Goal: Task Accomplishment & Management: Use online tool/utility

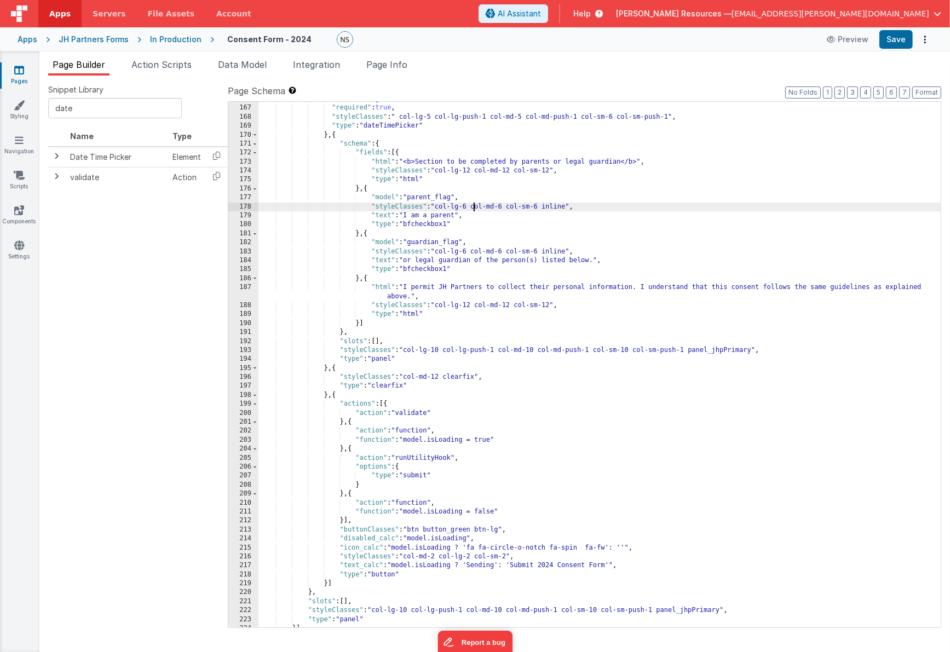
drag, startPoint x: 473, startPoint y: 206, endPoint x: 492, endPoint y: 217, distance: 21.3
click at [473, 206] on div ""model" : "sigDate" , "required" : true , "styleClasses" : " col-lg-5 col-lg-pu…" at bounding box center [600, 367] width 683 height 544
drag, startPoint x: 87, startPoint y: 106, endPoint x: 8, endPoint y: 99, distance: 79.2
click at [48, 99] on input "date" at bounding box center [115, 108] width 134 height 20
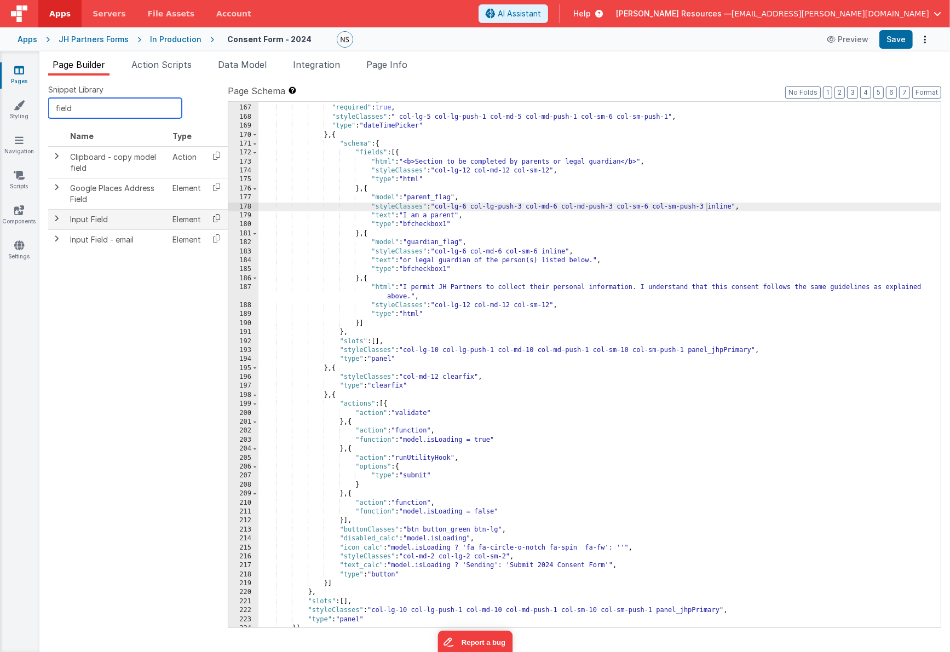
type input "field"
click at [215, 219] on icon at bounding box center [216, 218] width 22 height 17
click at [360, 324] on div ""model" : "sigDate" , "required" : true , "styleClasses" : " col-lg-5 col-lg-pu…" at bounding box center [600, 367] width 683 height 544
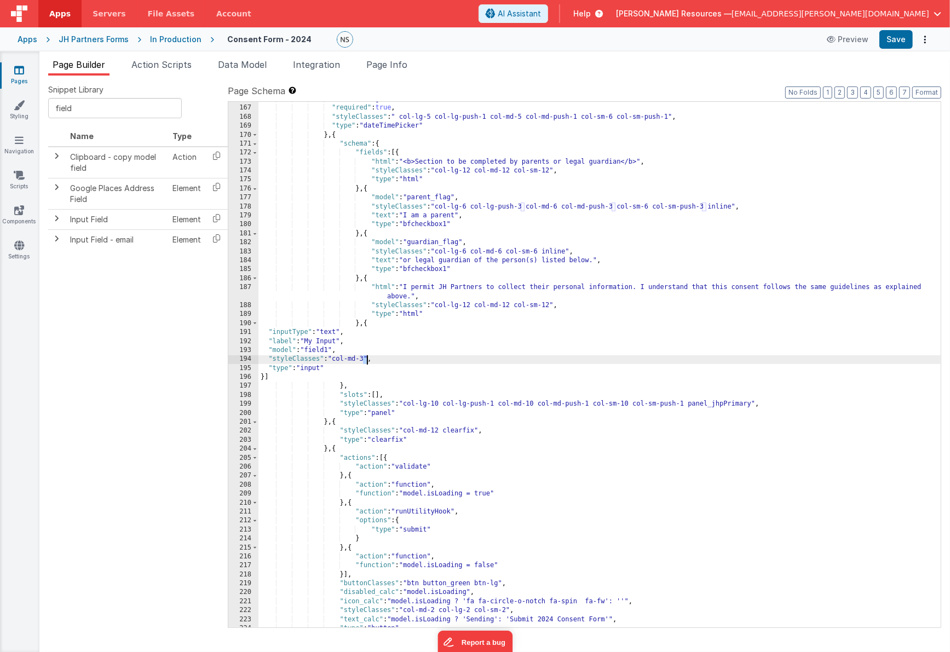
click at [366, 359] on div ""model" : "sigDate" , "required" : true , "styleClasses" : " col-lg-5 col-lg-pu…" at bounding box center [600, 367] width 683 height 544
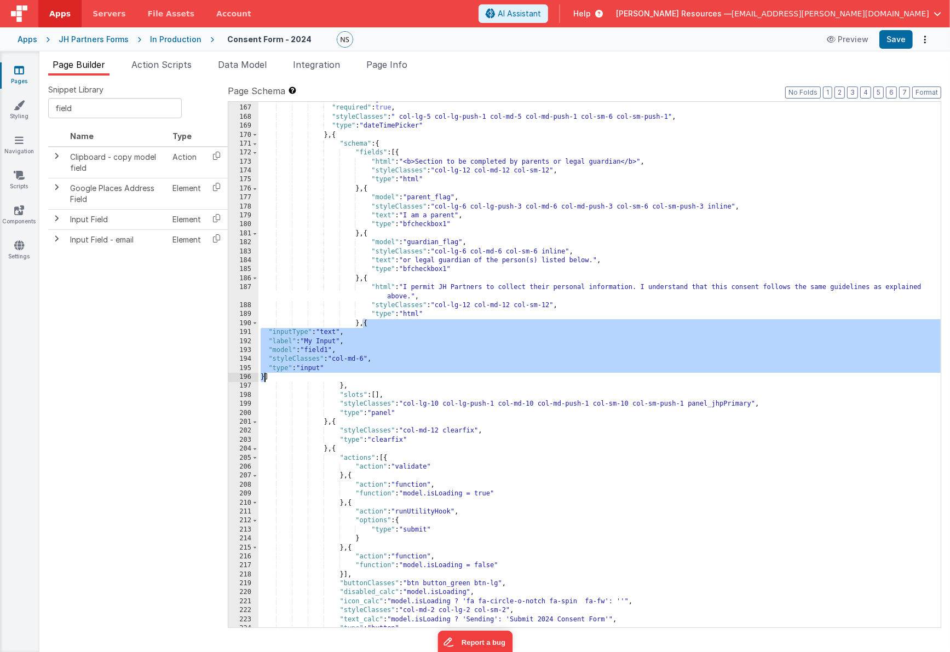
drag, startPoint x: 364, startPoint y: 323, endPoint x: 265, endPoint y: 379, distance: 113.8
click at [265, 379] on div ""model" : "sigDate" , "required" : true , "styleClasses" : " col-lg-5 col-lg-pu…" at bounding box center [600, 367] width 683 height 544
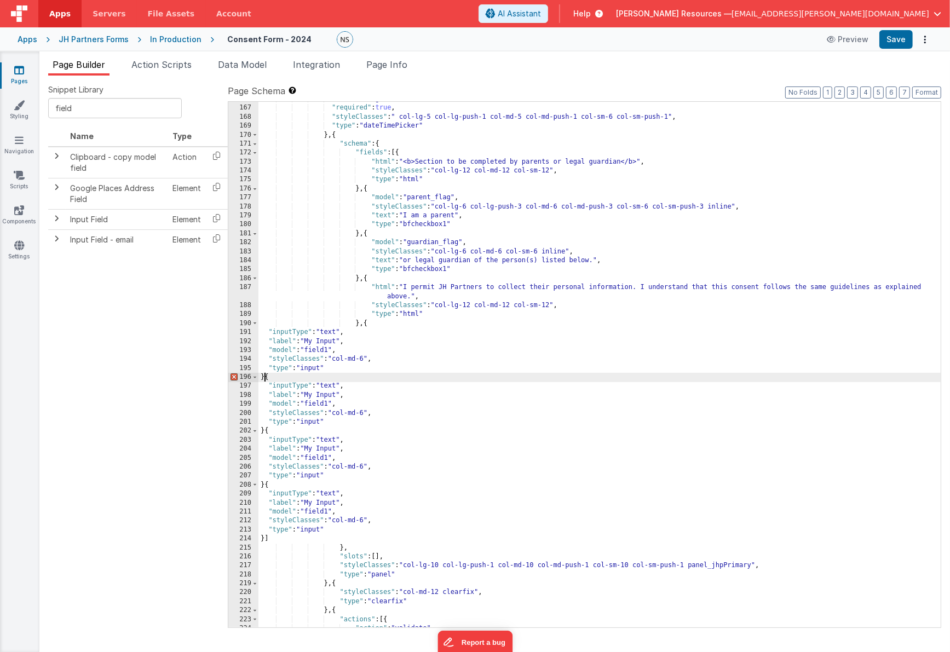
click at [265, 380] on div ""model" : "sigDate" , "required" : true , "styleClasses" : " col-lg-5 col-lg-pu…" at bounding box center [600, 367] width 683 height 544
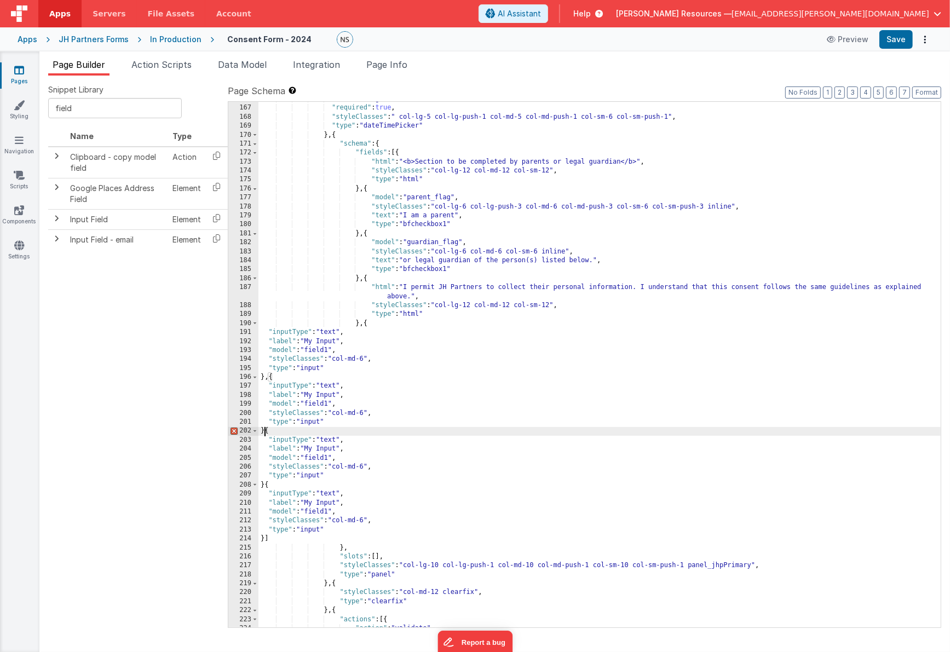
click at [266, 432] on div ""model" : "sigDate" , "required" : true , "styleClasses" : " col-lg-5 col-lg-pu…" at bounding box center [600, 367] width 683 height 544
click at [265, 486] on div ""model" : "sigDate" , "required" : true , "styleClasses" : " col-lg-5 col-lg-pu…" at bounding box center [600, 367] width 683 height 544
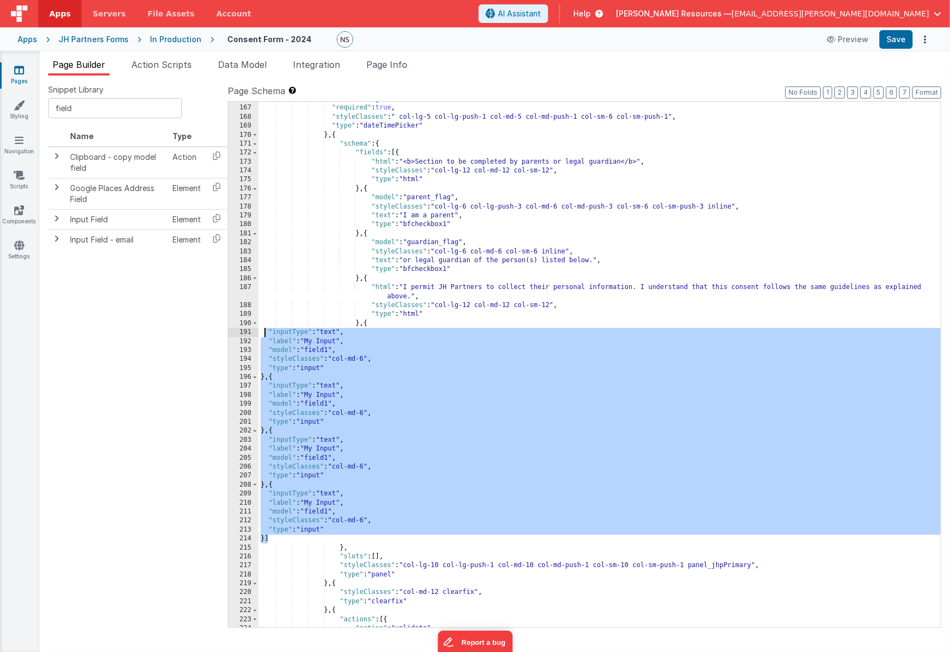
drag, startPoint x: 272, startPoint y: 538, endPoint x: 263, endPoint y: 330, distance: 208.3
click at [263, 330] on div ""model" : "sigDate" , "required" : true , "styleClasses" : " col-lg-5 col-lg-pu…" at bounding box center [600, 367] width 683 height 544
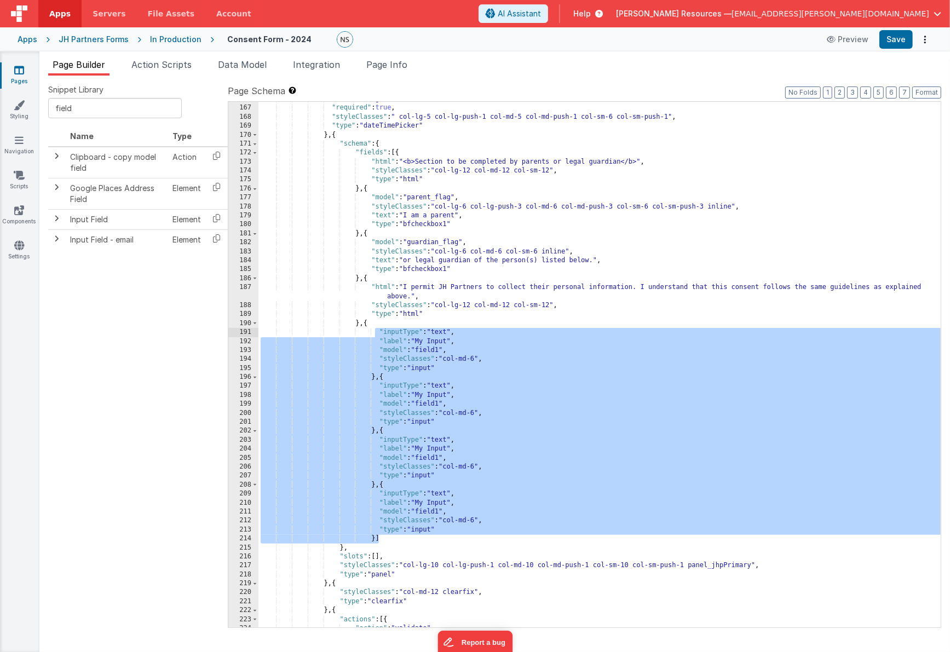
click at [437, 351] on div ""model" : "sigDate" , "required" : true , "styleClasses" : " col-lg-5 col-lg-pu…" at bounding box center [600, 367] width 683 height 544
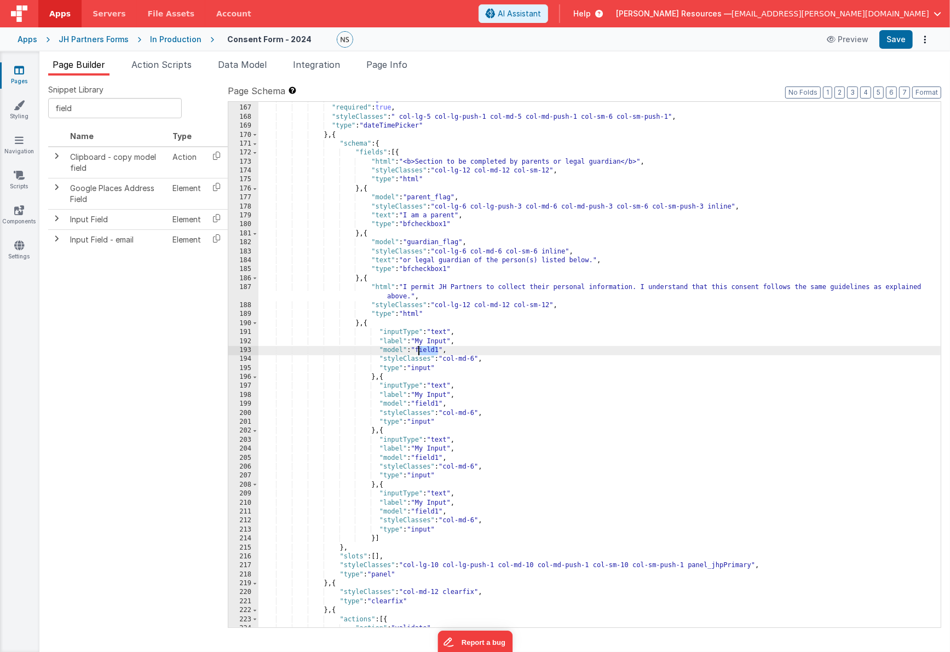
drag, startPoint x: 438, startPoint y: 351, endPoint x: 419, endPoint y: 351, distance: 18.6
click at [419, 351] on div ""model" : "sigDate" , "required" : true , "styleClasses" : " col-lg-5 col-lg-pu…" at bounding box center [600, 367] width 683 height 544
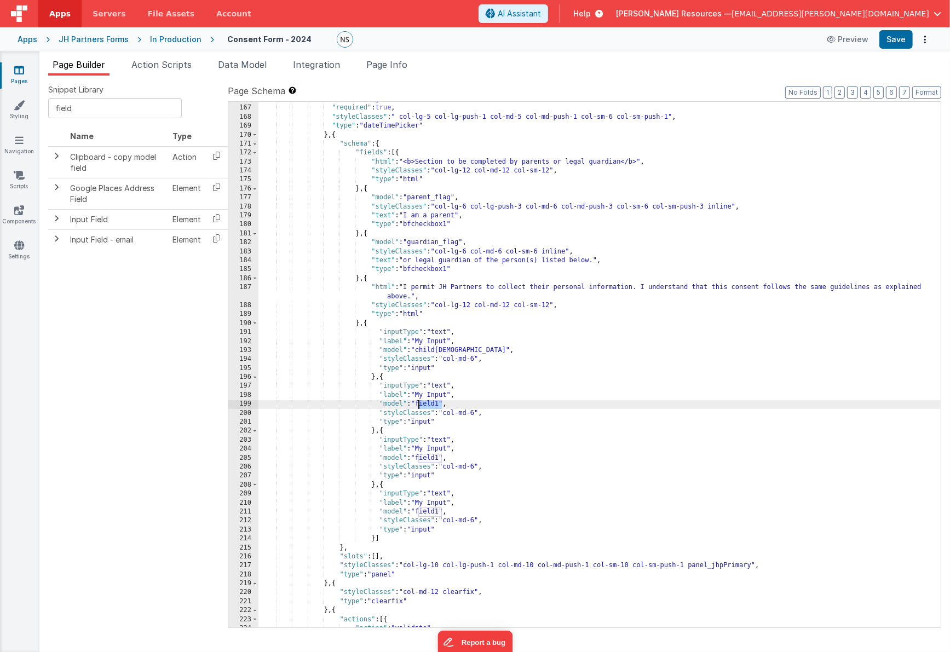
drag, startPoint x: 442, startPoint y: 405, endPoint x: 417, endPoint y: 404, distance: 25.2
click at [417, 404] on div ""model" : "sigDate" , "required" : true , "styleClasses" : " col-lg-5 col-lg-pu…" at bounding box center [600, 367] width 683 height 544
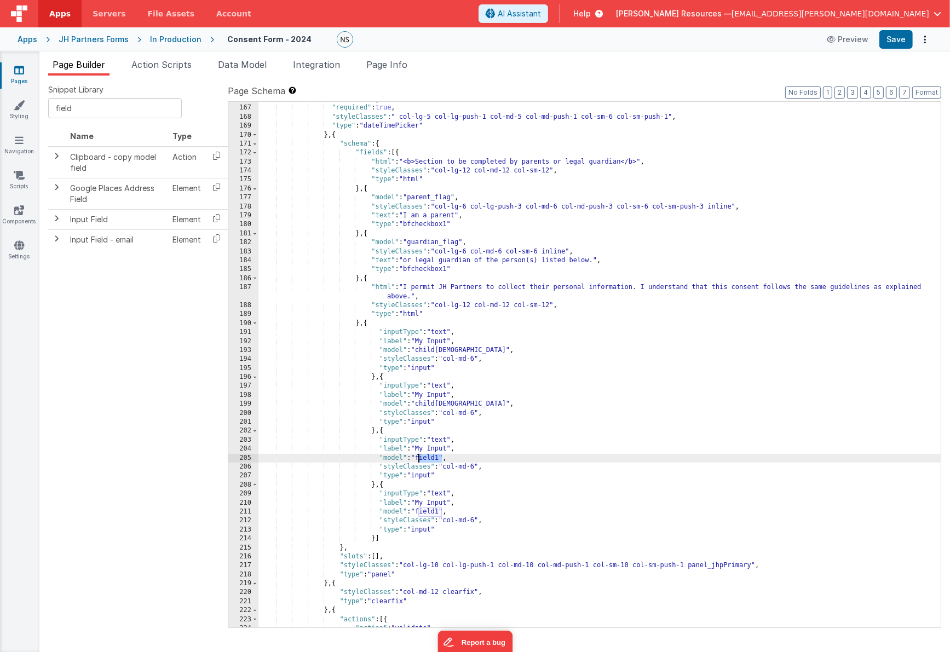
drag, startPoint x: 441, startPoint y: 459, endPoint x: 420, endPoint y: 458, distance: 21.9
click at [420, 458] on div ""model" : "sigDate" , "required" : true , "styleClasses" : " col-lg-5 col-lg-pu…" at bounding box center [600, 367] width 683 height 544
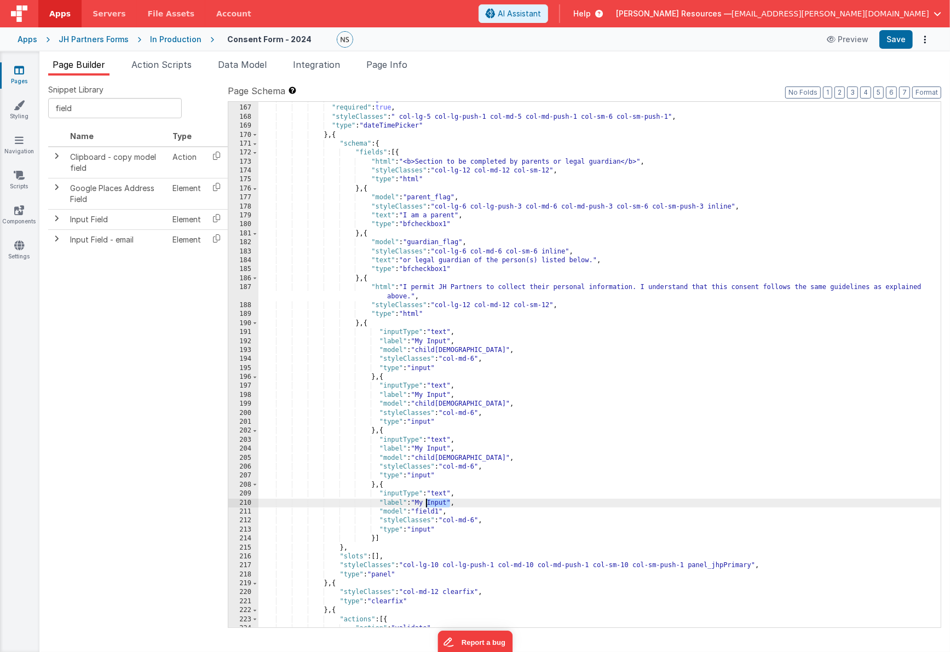
drag, startPoint x: 451, startPoint y: 504, endPoint x: 442, endPoint y: 508, distance: 10.1
click at [425, 504] on div ""model" : "sigDate" , "required" : true , "styleClasses" : " col-lg-5 col-lg-pu…" at bounding box center [600, 367] width 683 height 544
drag, startPoint x: 443, startPoint y: 512, endPoint x: 420, endPoint y: 512, distance: 23.6
click at [420, 512] on div ""model" : "sigDate" , "required" : true , "styleClasses" : " col-lg-5 col-lg-pu…" at bounding box center [600, 367] width 683 height 544
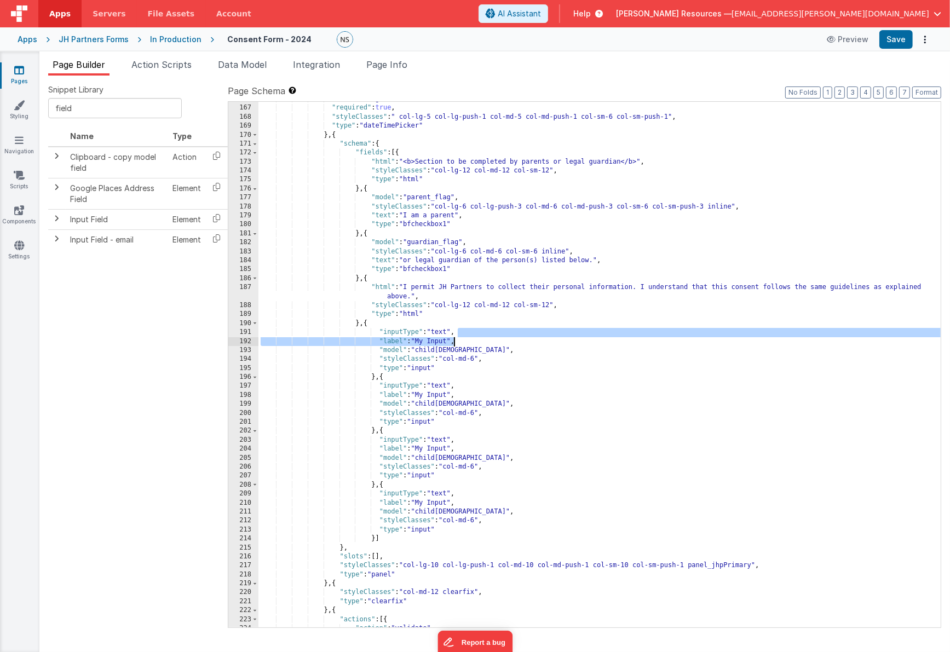
drag, startPoint x: 456, startPoint y: 333, endPoint x: 454, endPoint y: 339, distance: 6.4
click at [454, 339] on div ""model" : "sigDate" , "required" : true , "styleClasses" : " col-lg-5 col-lg-pu…" at bounding box center [600, 367] width 683 height 544
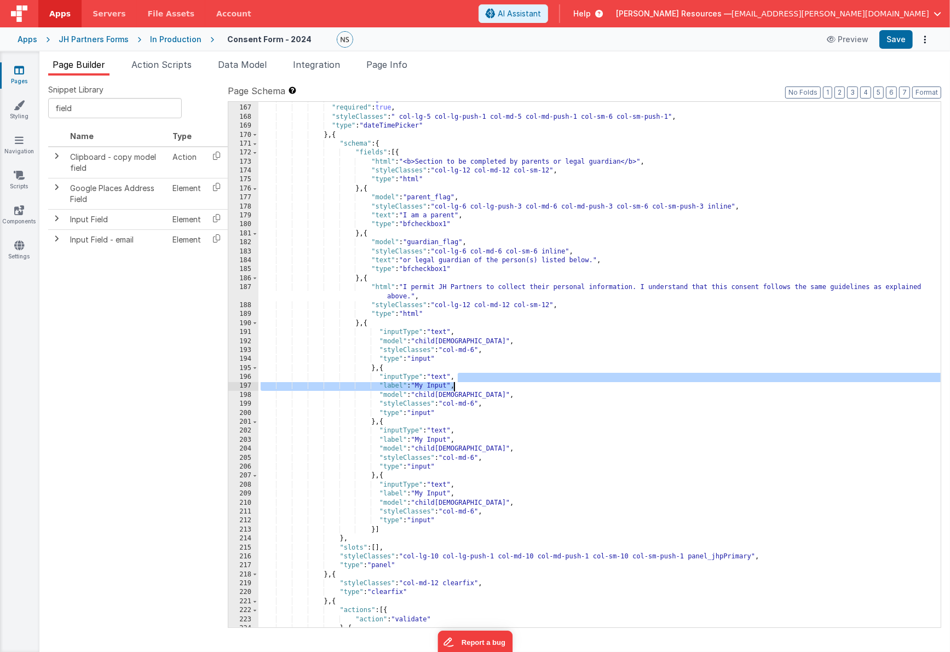
drag, startPoint x: 456, startPoint y: 379, endPoint x: 454, endPoint y: 388, distance: 9.2
click at [454, 388] on div ""model" : "sigDate" , "required" : true , "styleClasses" : " col-lg-5 col-lg-pu…" at bounding box center [600, 367] width 683 height 544
click at [454, 388] on div ""model" : "sigDate" , "required" : true , "styleClasses" : " col-lg-5 col-lg-pu…" at bounding box center [600, 365] width 682 height 526
drag, startPoint x: 458, startPoint y: 377, endPoint x: 460, endPoint y: 387, distance: 9.5
click at [460, 387] on div ""model" : "sigDate" , "required" : true , "styleClasses" : " col-lg-5 col-lg-pu…" at bounding box center [600, 367] width 683 height 544
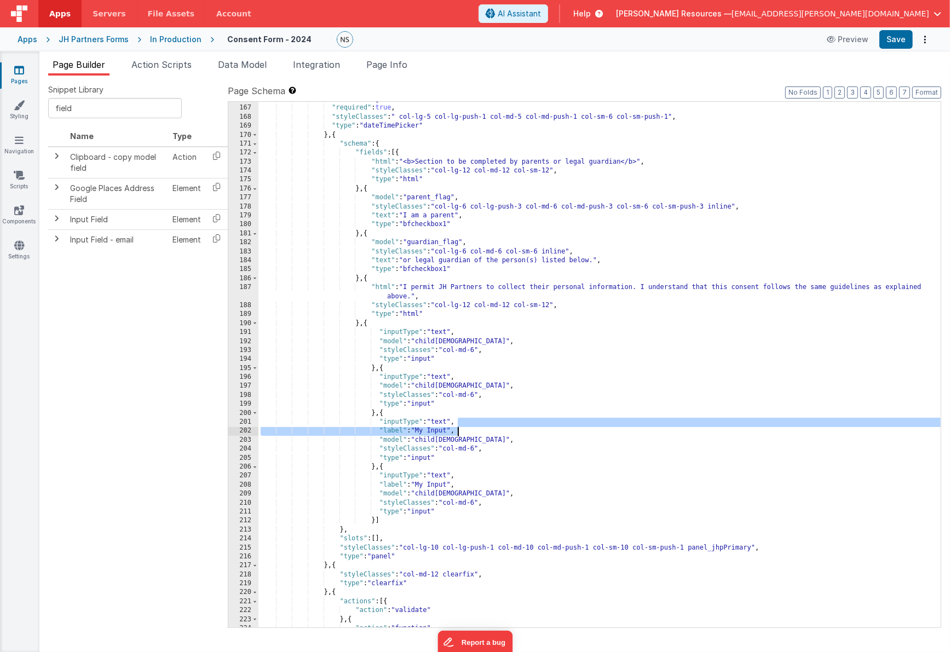
click at [460, 430] on div ""model" : "sigDate" , "required" : true , "styleClasses" : " col-lg-5 col-lg-pu…" at bounding box center [600, 367] width 683 height 544
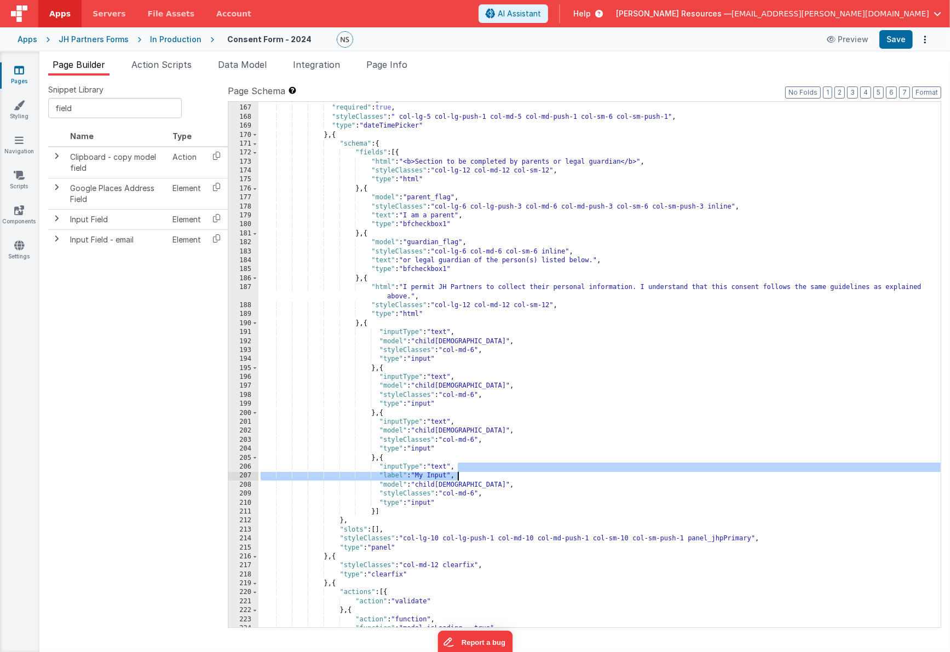
drag, startPoint x: 460, startPoint y: 466, endPoint x: 461, endPoint y: 472, distance: 6.1
click at [461, 472] on div ""model" : "sigDate" , "required" : true , "styleClasses" : " col-lg-5 col-lg-pu…" at bounding box center [600, 367] width 683 height 544
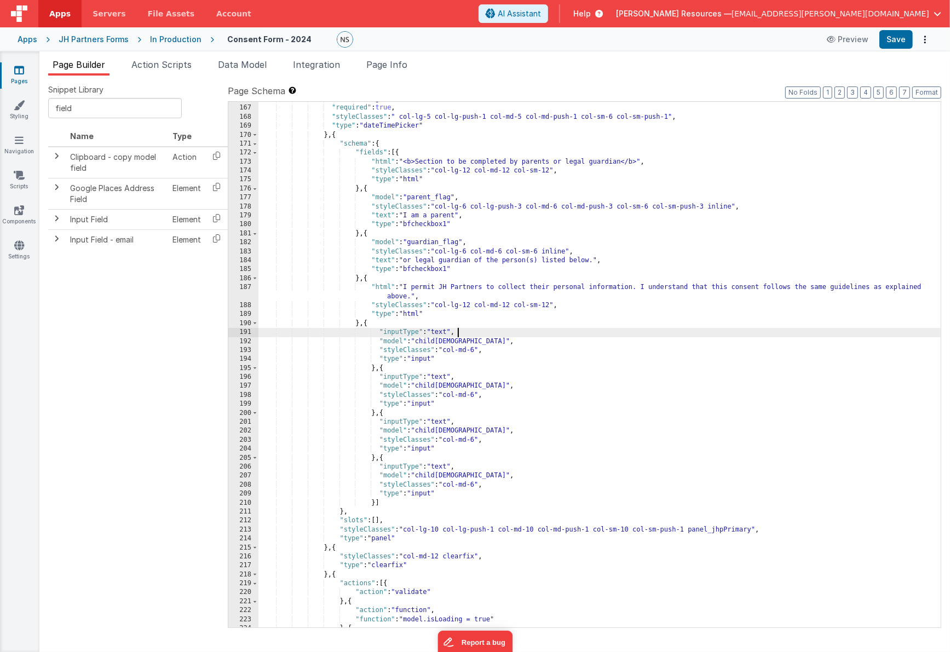
click at [461, 331] on div ""model" : "sigDate" , "required" : true , "styleClasses" : " col-lg-5 col-lg-pu…" at bounding box center [600, 367] width 683 height 544
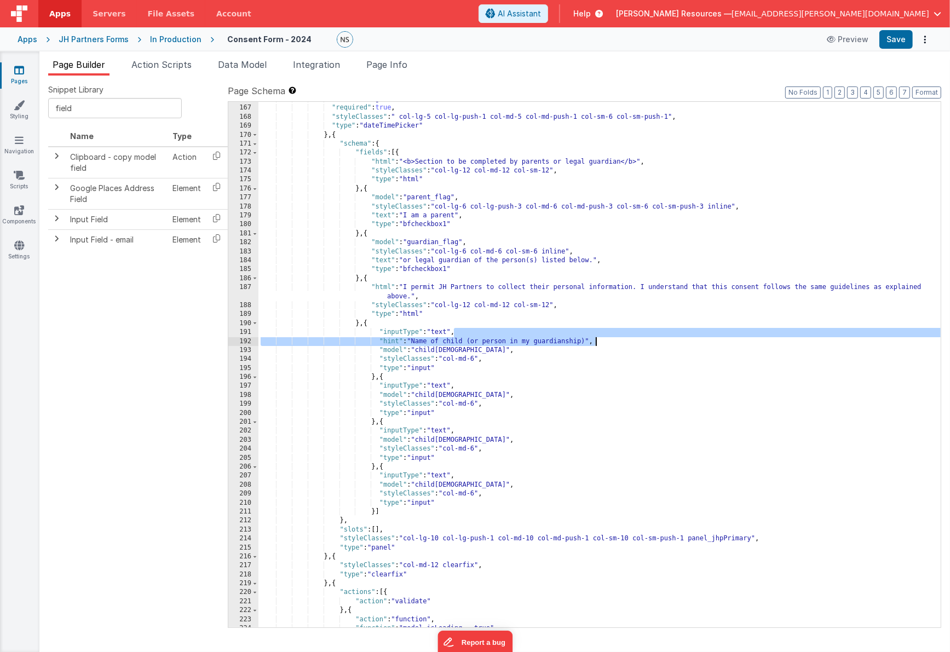
drag, startPoint x: 455, startPoint y: 333, endPoint x: 595, endPoint y: 341, distance: 141.0
click at [595, 341] on div ""model" : "sigDate" , "required" : true , "styleClasses" : " col-lg-5 col-lg-pu…" at bounding box center [600, 367] width 683 height 544
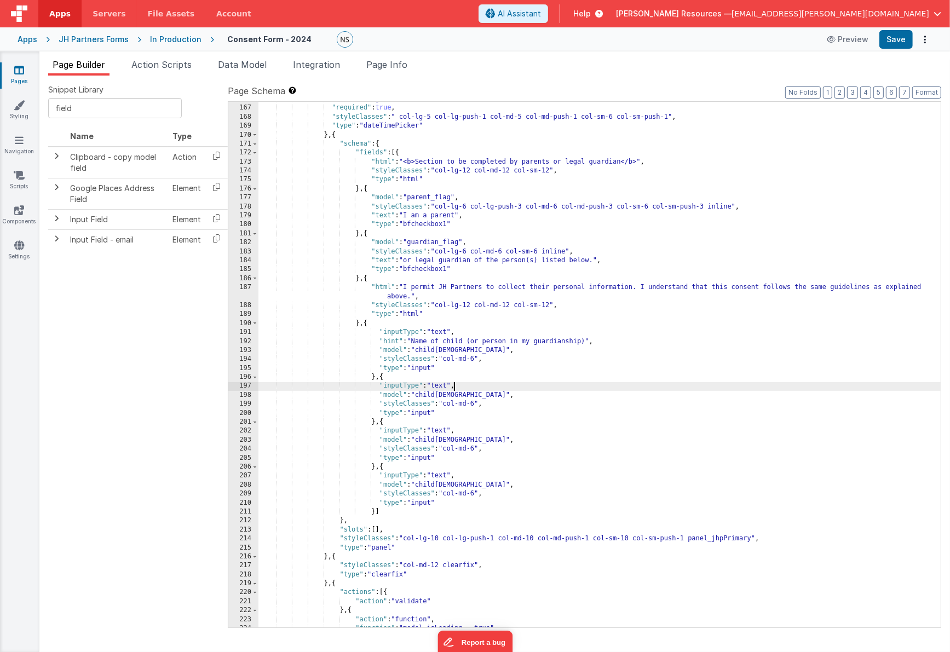
drag, startPoint x: 455, startPoint y: 387, endPoint x: 470, endPoint y: 395, distance: 17.7
click at [455, 387] on div ""model" : "sigDate" , "required" : true , "styleClasses" : " col-lg-5 col-lg-pu…" at bounding box center [600, 367] width 683 height 544
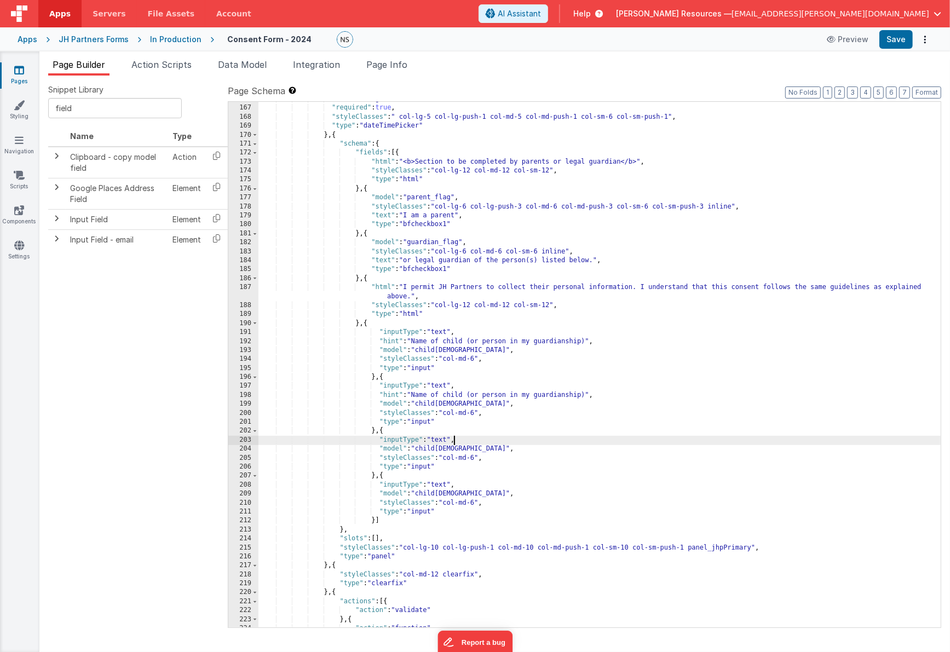
click at [455, 439] on div ""model" : "sigDate" , "required" : true , "styleClasses" : " col-lg-5 col-lg-pu…" at bounding box center [600, 367] width 683 height 544
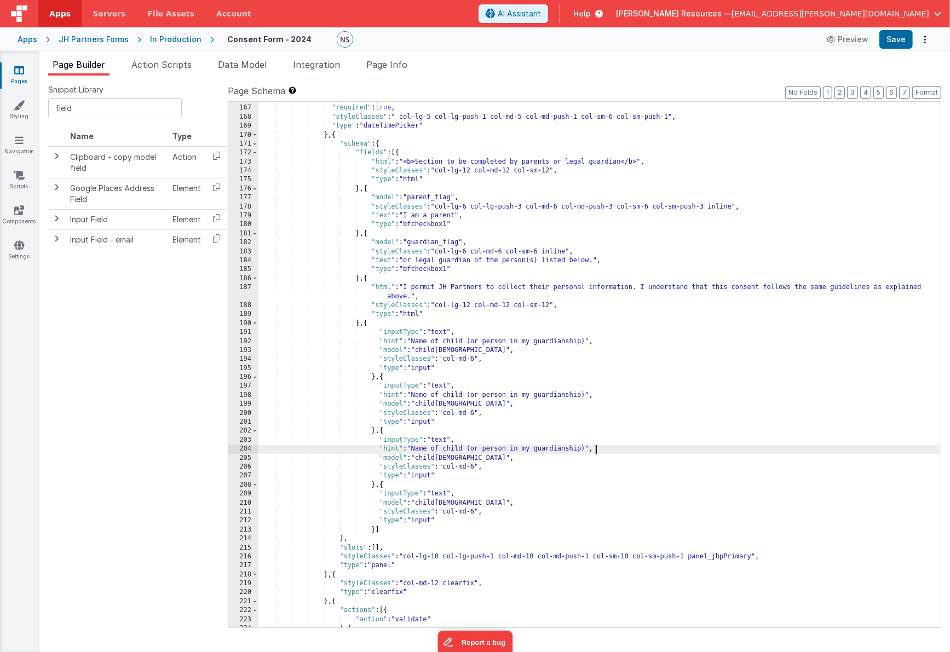
click at [455, 495] on div ""model" : "sigDate" , "required" : true , "styleClasses" : " col-lg-5 col-lg-pu…" at bounding box center [600, 367] width 683 height 544
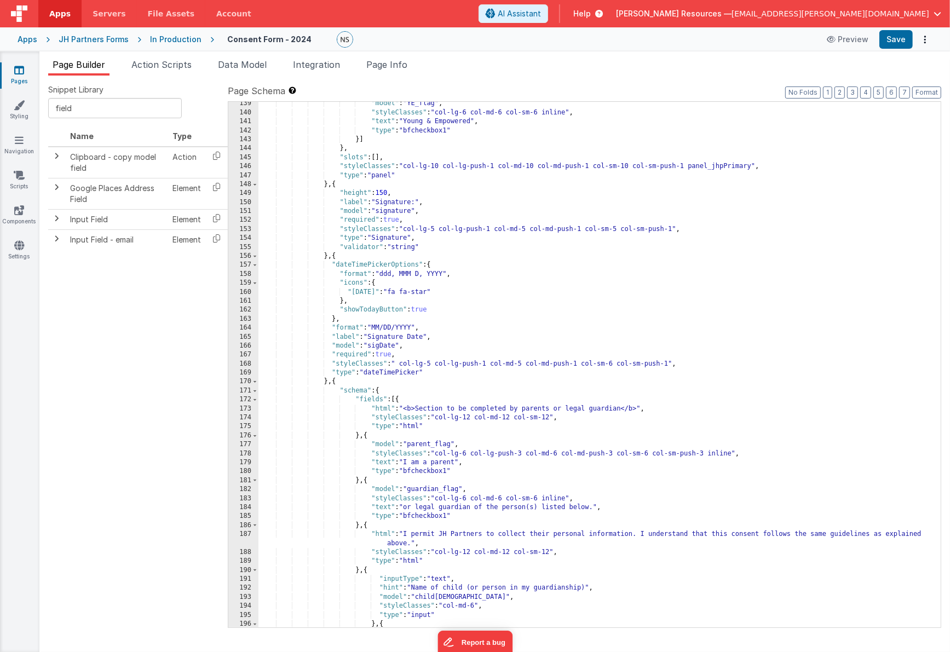
scroll to position [1257, 0]
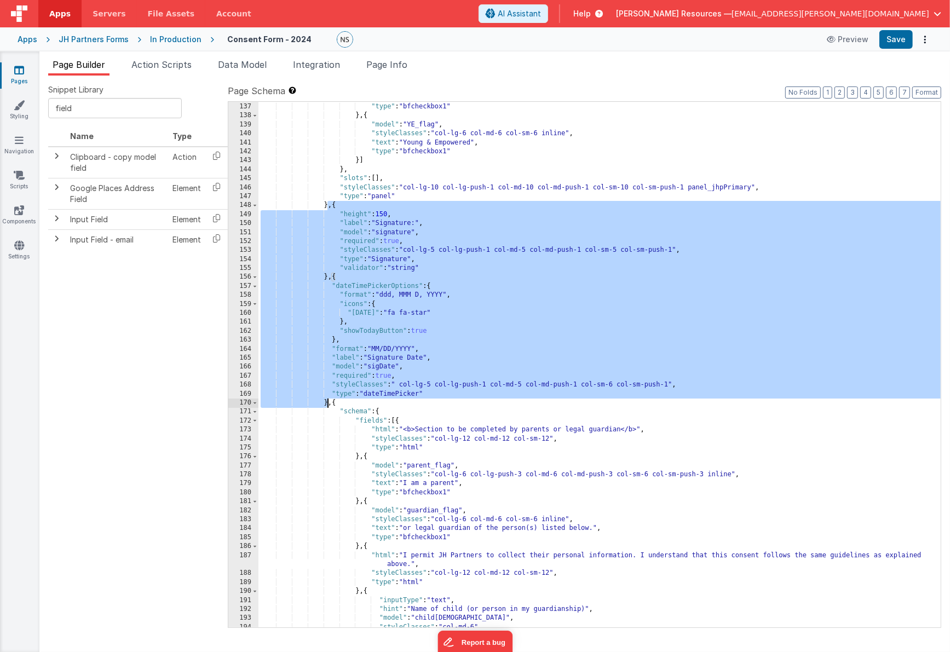
drag, startPoint x: 329, startPoint y: 206, endPoint x: 328, endPoint y: 405, distance: 199.4
click at [328, 405] on div ""text" : "S.N.A.C.S." , "type" : "bfcheckbox1" } , { "model" : "YE_flag" , "sty…" at bounding box center [600, 366] width 683 height 544
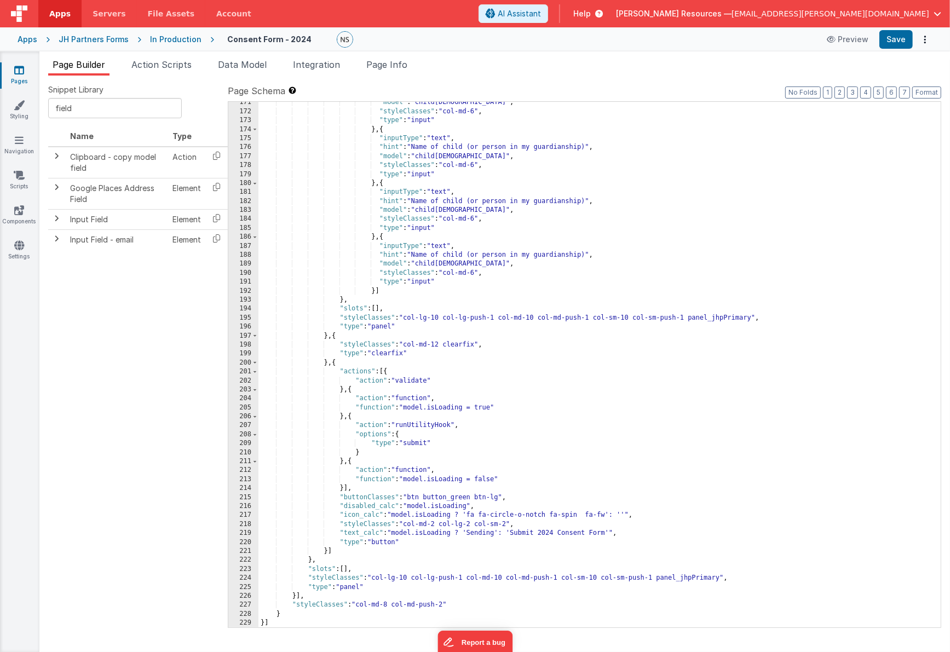
scroll to position [1575, 0]
click at [329, 363] on div ""model" : "child[DEMOGRAPHIC_DATA]" , "styleClasses" : "col-md-6" , "type" : "i…" at bounding box center [600, 370] width 683 height 544
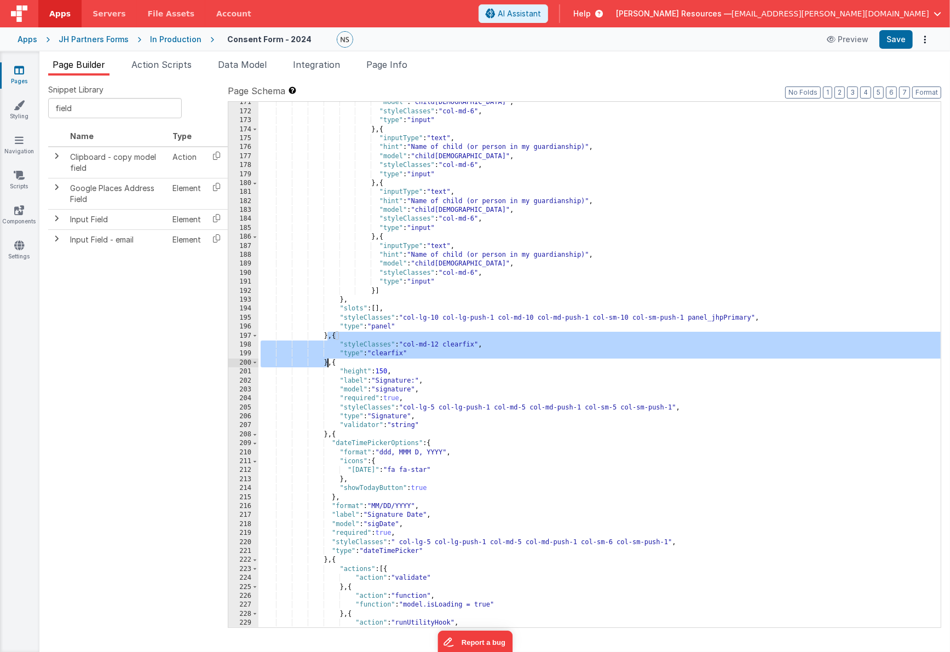
drag, startPoint x: 329, startPoint y: 335, endPoint x: 328, endPoint y: 360, distance: 25.7
click at [328, 360] on div ""model" : "child[DEMOGRAPHIC_DATA]" , "styleClasses" : "col-md-6" , "type" : "i…" at bounding box center [600, 370] width 683 height 544
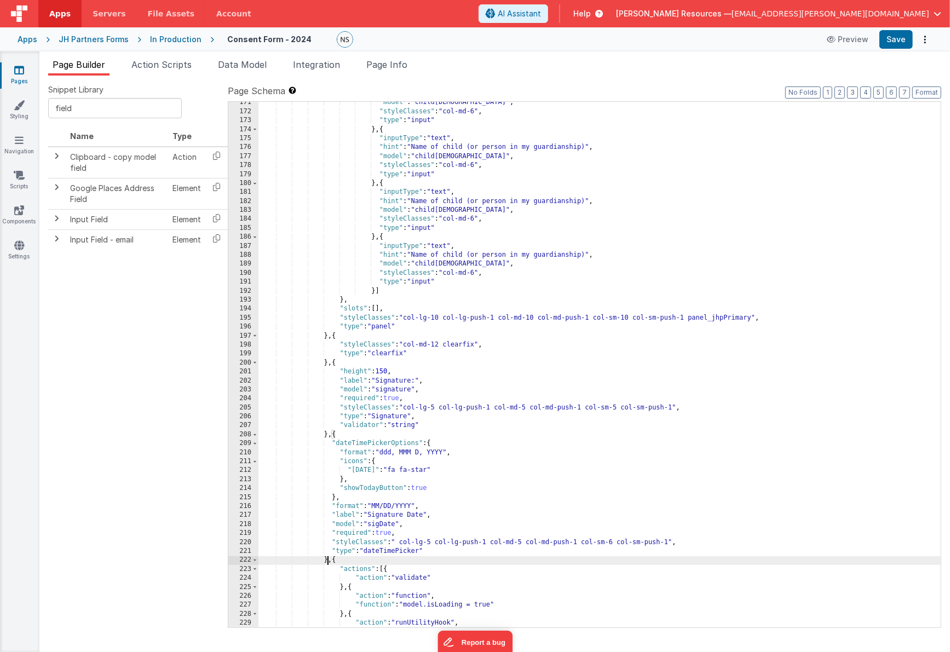
click at [329, 562] on div ""model" : "child[DEMOGRAPHIC_DATA]" , "styleClasses" : "col-md-6" , "type" : "i…" at bounding box center [600, 370] width 683 height 544
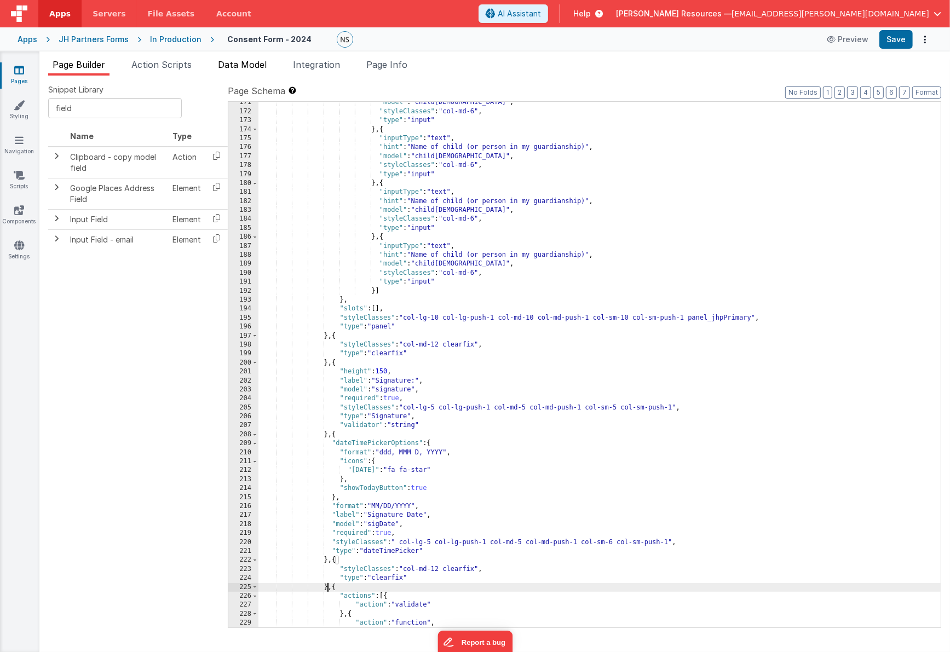
click at [265, 66] on span "Data Model" at bounding box center [242, 64] width 49 height 11
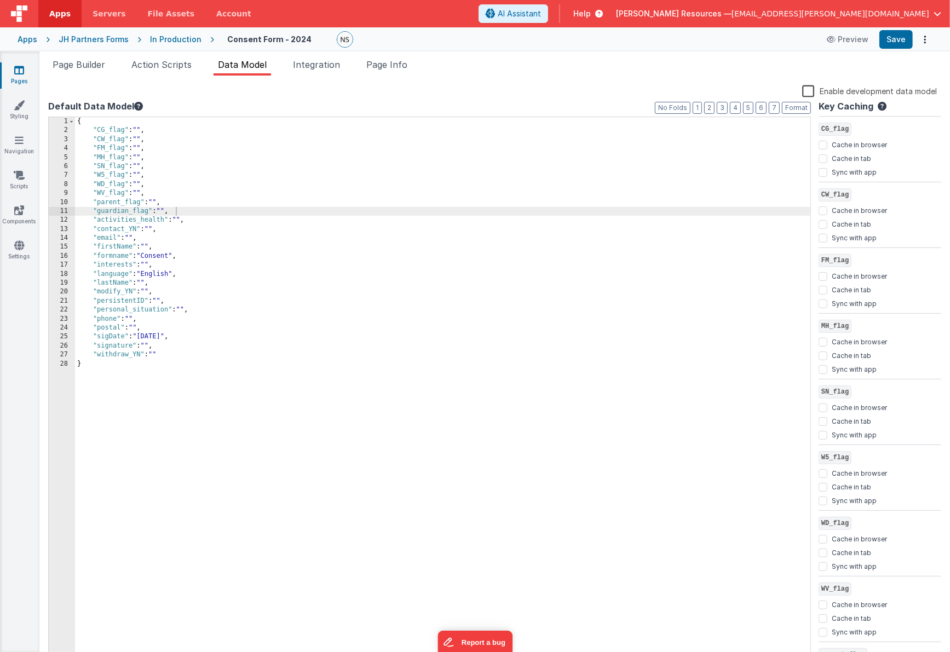
click at [94, 129] on div "{ "CG_flag" : "" , "CW_flag" : "" , "FM_flag" : "" , "MH_flag" : "" , "SN_flag"…" at bounding box center [443, 399] width 736 height 564
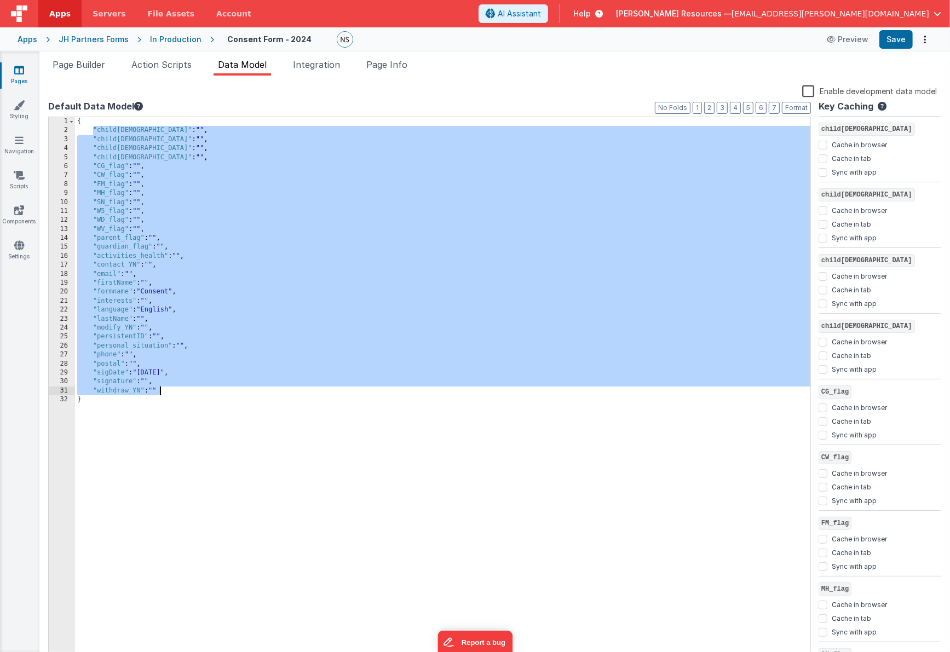
drag, startPoint x: 93, startPoint y: 129, endPoint x: 170, endPoint y: 393, distance: 275.1
click at [170, 393] on div "{ "child[DEMOGRAPHIC_DATA]" : "" , "child[DEMOGRAPHIC_DATA]" : "" , "child[DEMO…" at bounding box center [443, 399] width 736 height 564
click at [22, 71] on icon at bounding box center [19, 70] width 10 height 11
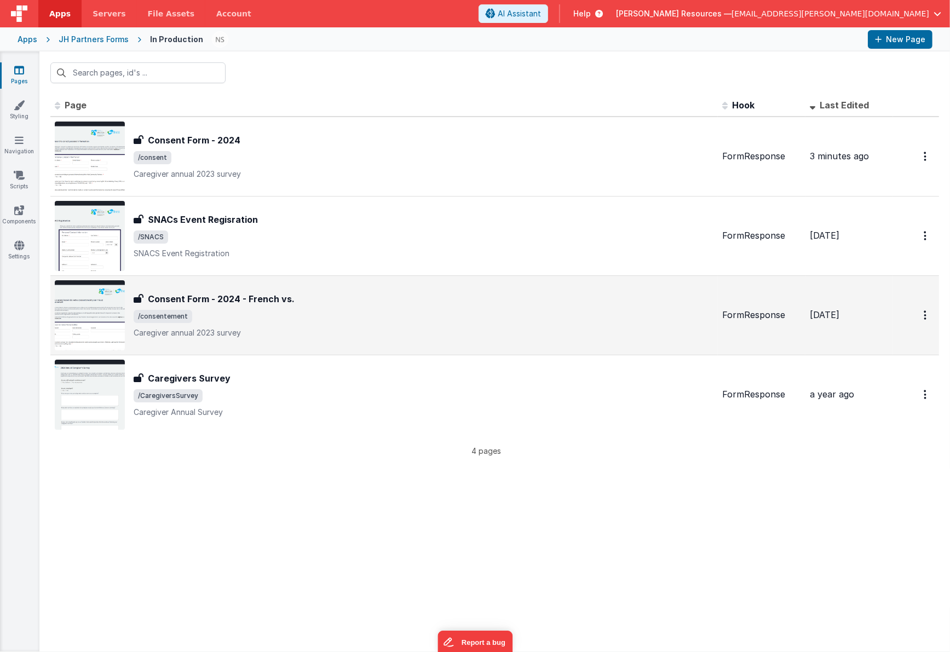
click at [329, 332] on p "Caregiver annual 2023 survey" at bounding box center [424, 333] width 580 height 11
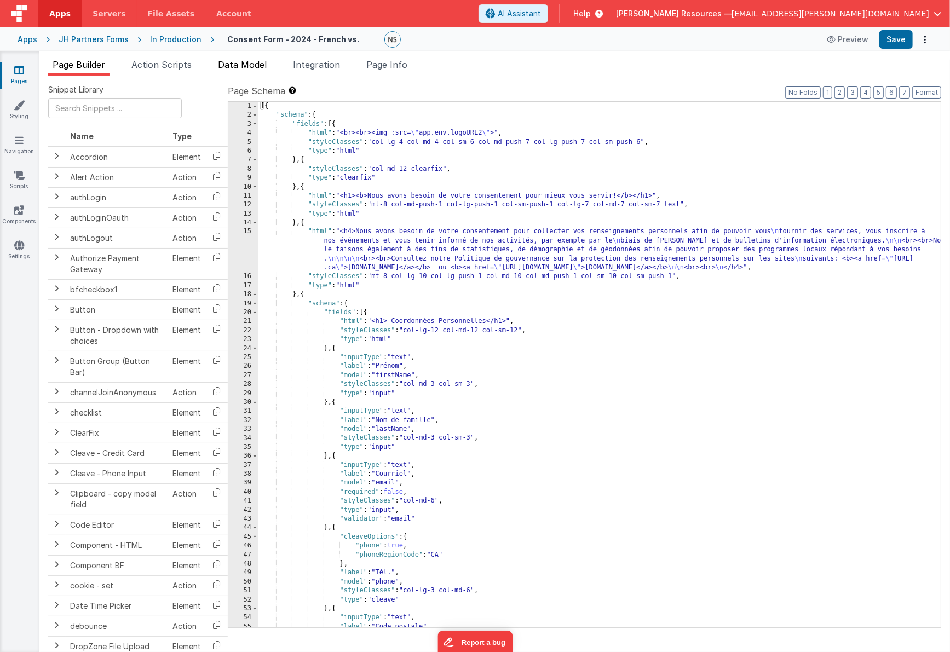
click at [243, 61] on span "Data Model" at bounding box center [242, 64] width 49 height 11
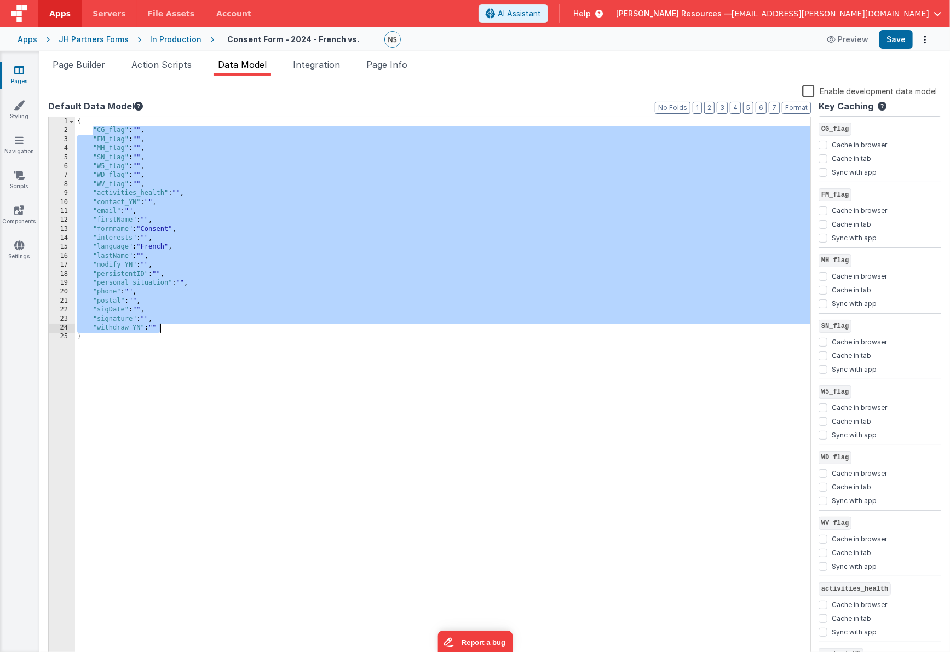
drag, startPoint x: 93, startPoint y: 128, endPoint x: 163, endPoint y: 326, distance: 210.8
click at [163, 326] on div "{ "CG_flag" : "" , "FM_flag" : "" , "MH_flag" : "" , "SN_flag" : "" , "W5_flag"…" at bounding box center [443, 399] width 736 height 564
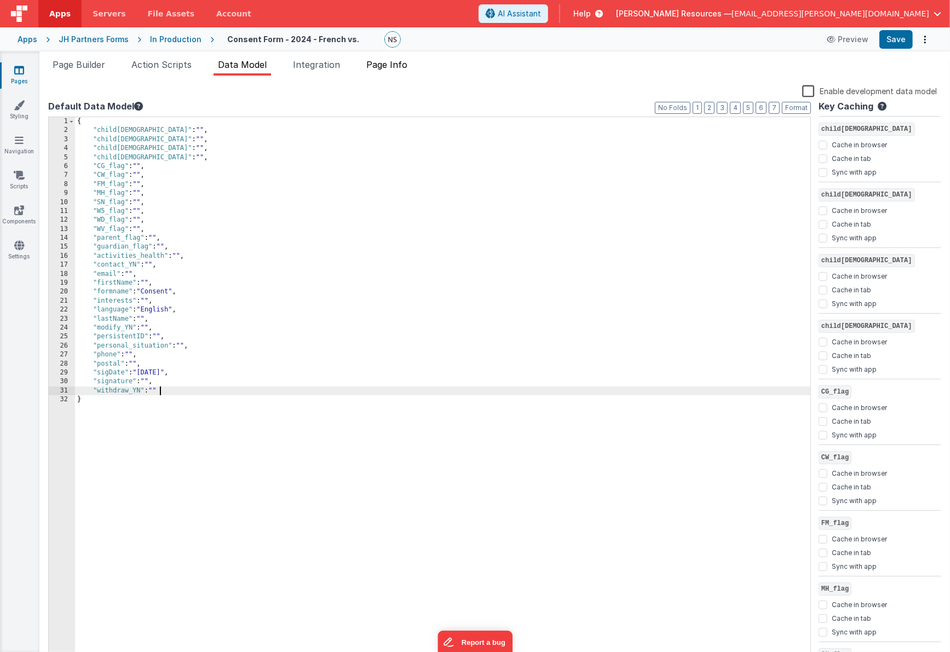
click at [385, 67] on span "Page Info" at bounding box center [386, 64] width 41 height 11
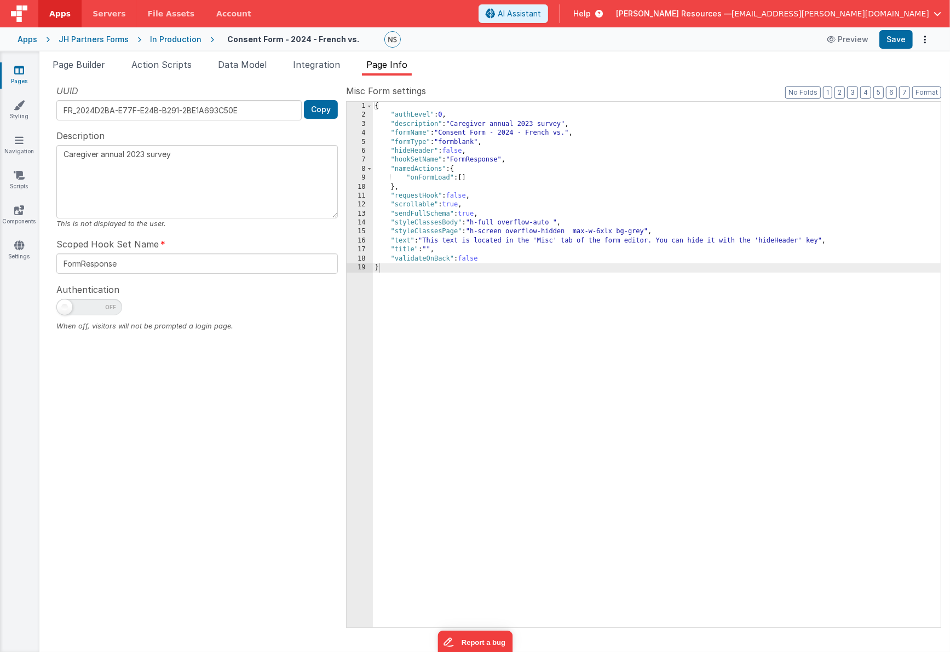
click at [112, 314] on span at bounding box center [89, 307] width 66 height 16
click at [65, 310] on input "checkbox" at bounding box center [60, 305] width 9 height 9
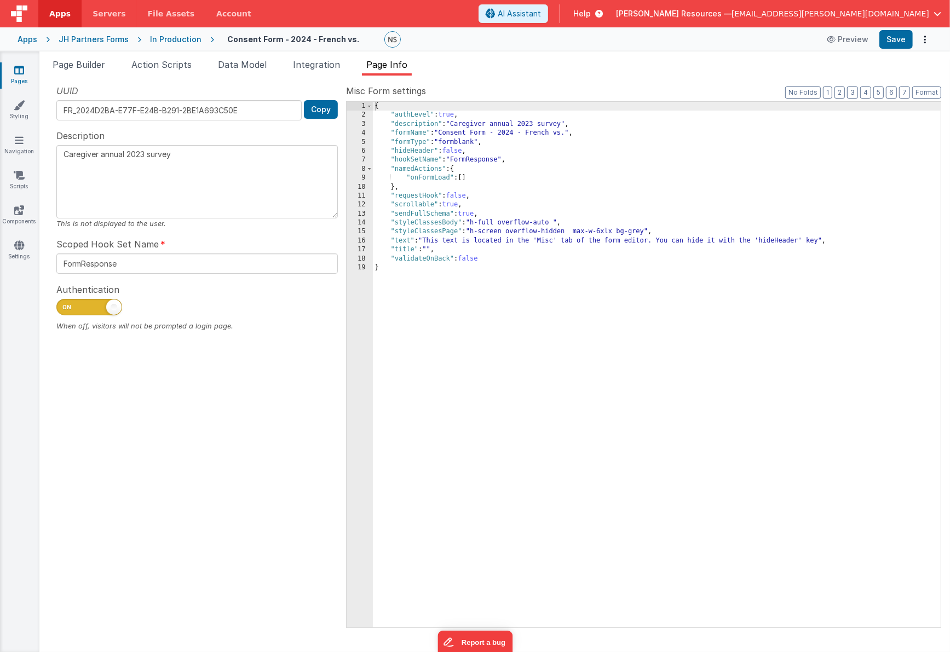
click at [62, 308] on span at bounding box center [89, 307] width 66 height 16
click at [62, 308] on input "checkbox" at bounding box center [60, 305] width 9 height 9
checkbox input "false"
click at [236, 67] on span "Data Model" at bounding box center [242, 64] width 49 height 11
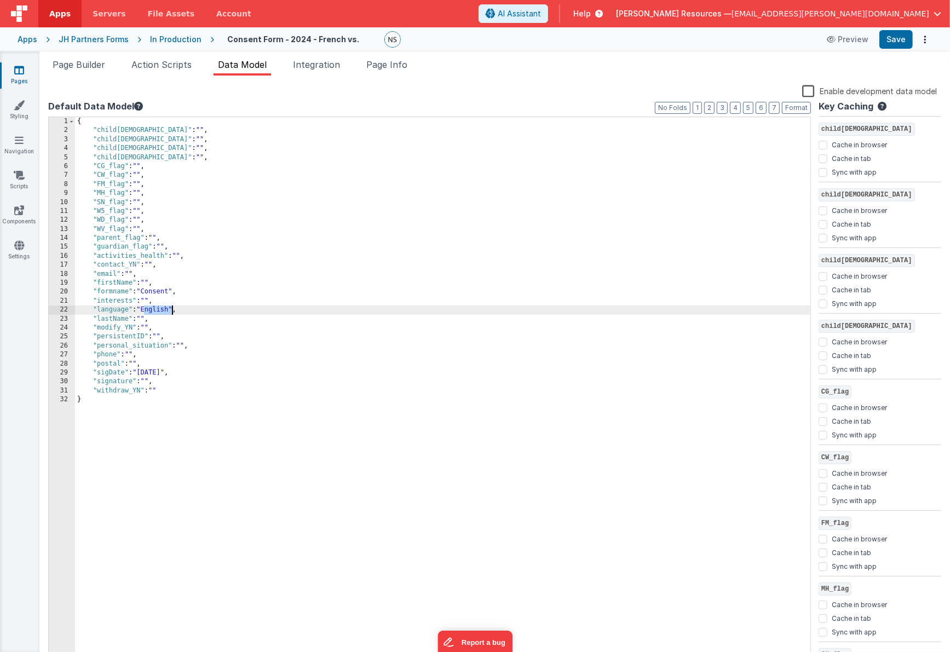
drag, startPoint x: 144, startPoint y: 308, endPoint x: 171, endPoint y: 309, distance: 27.4
click at [171, 309] on div "{ "child[DEMOGRAPHIC_DATA]" : "" , "child[DEMOGRAPHIC_DATA]" : "" , "child[DEMO…" at bounding box center [443, 399] width 736 height 564
click at [93, 67] on span "Page Builder" at bounding box center [79, 64] width 53 height 11
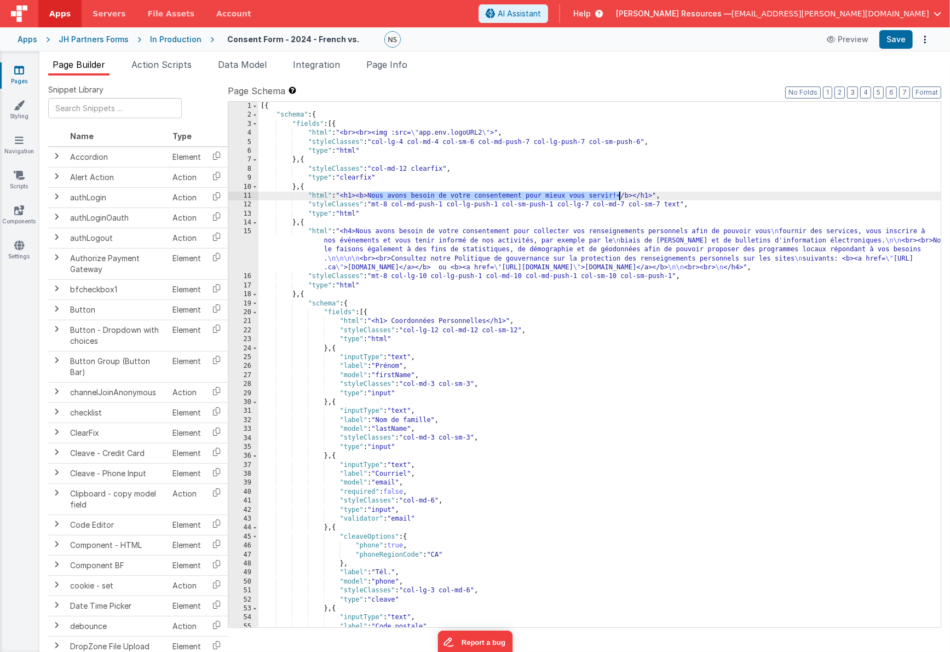
drag, startPoint x: 372, startPoint y: 195, endPoint x: 618, endPoint y: 196, distance: 245.9
click at [618, 196] on div "[{ "schema" : { "fields" : [{ "html" : "<br><br><img :src= \" app.env.logoURL2 …" at bounding box center [600, 374] width 683 height 544
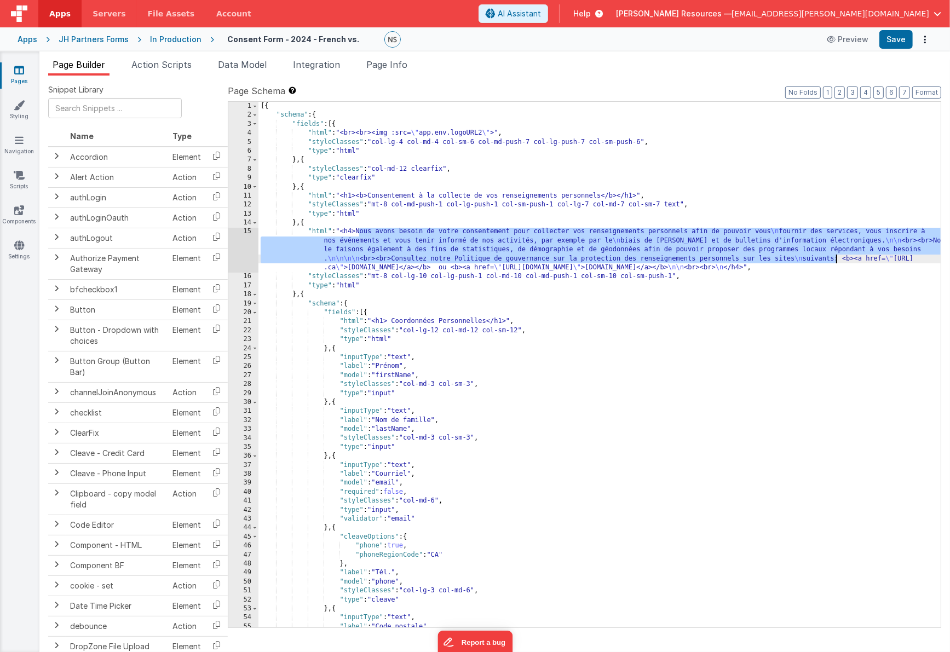
drag, startPoint x: 359, startPoint y: 231, endPoint x: 836, endPoint y: 260, distance: 477.4
click at [836, 260] on div "[{ "schema" : { "fields" : [{ "html" : "<br><br><img :src= \" app.env.logoURL2 …" at bounding box center [600, 374] width 683 height 544
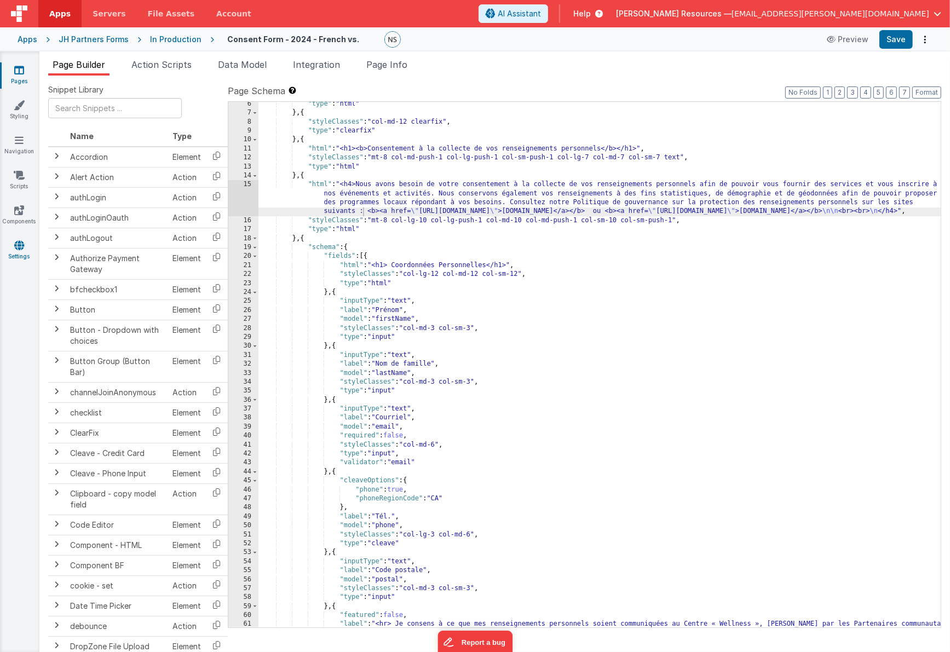
scroll to position [69, 0]
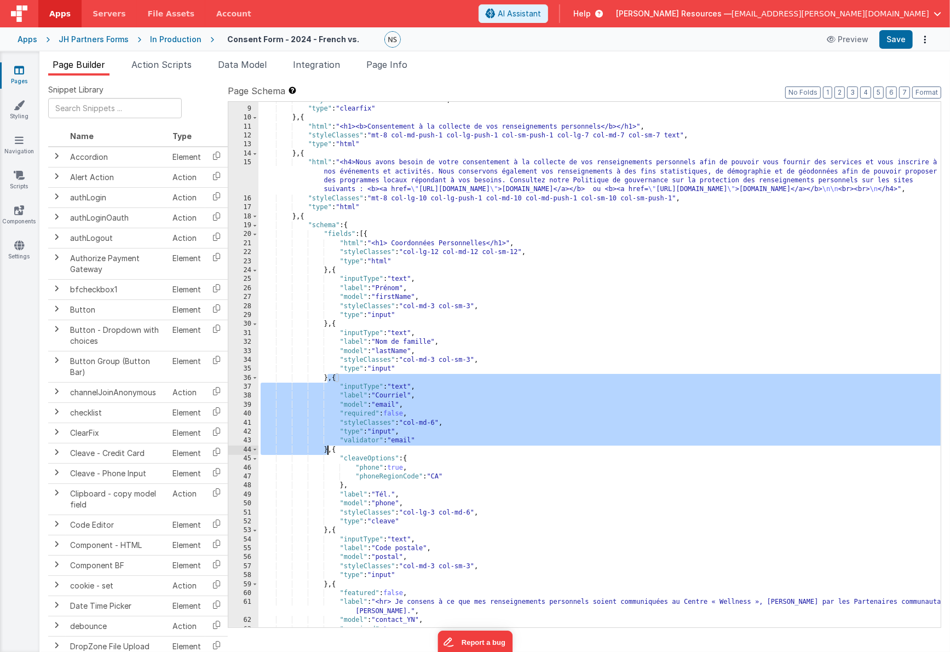
drag, startPoint x: 329, startPoint y: 379, endPoint x: 329, endPoint y: 450, distance: 71.2
click at [329, 450] on div ""styleClasses" : "col-md-12 clearfix" , "type" : "clearfix" } , { "html" : "<h1…" at bounding box center [600, 368] width 683 height 544
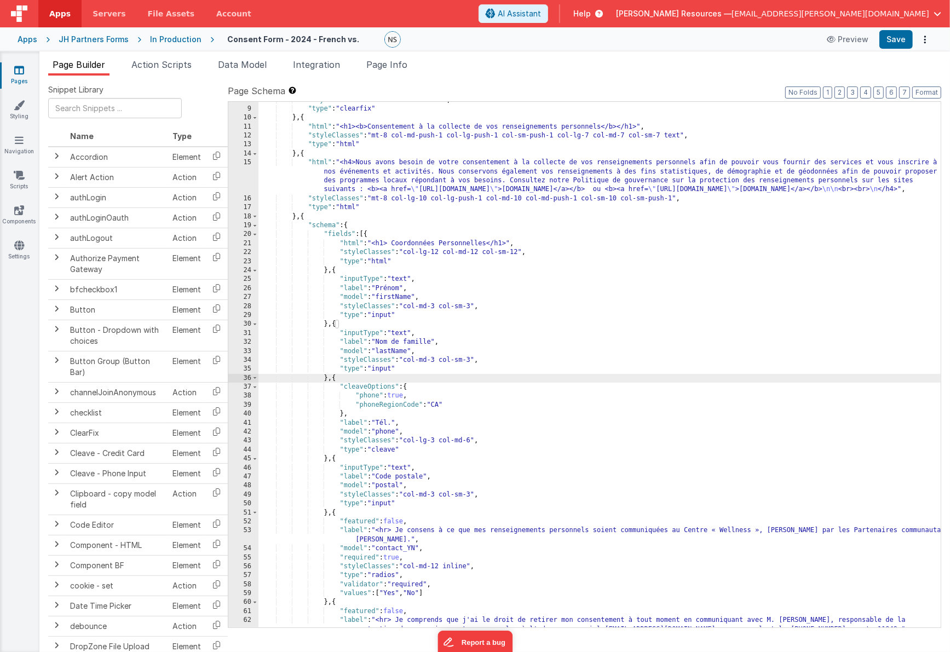
click at [329, 460] on div ""styleClasses" : "col-md-12 clearfix" , "type" : "clearfix" } , { "html" : "<h1…" at bounding box center [600, 372] width 683 height 553
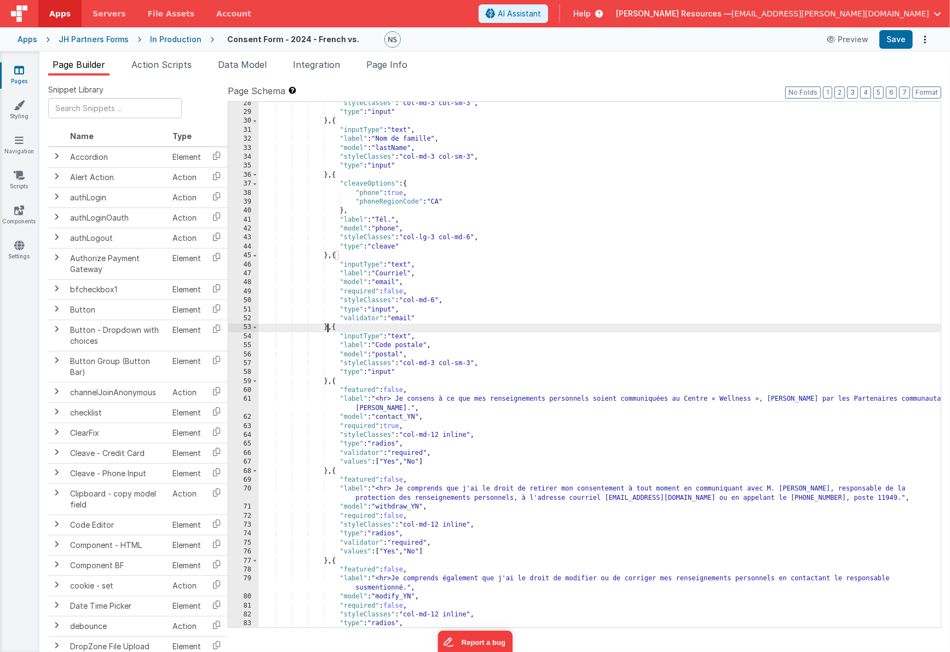
scroll to position [272, 0]
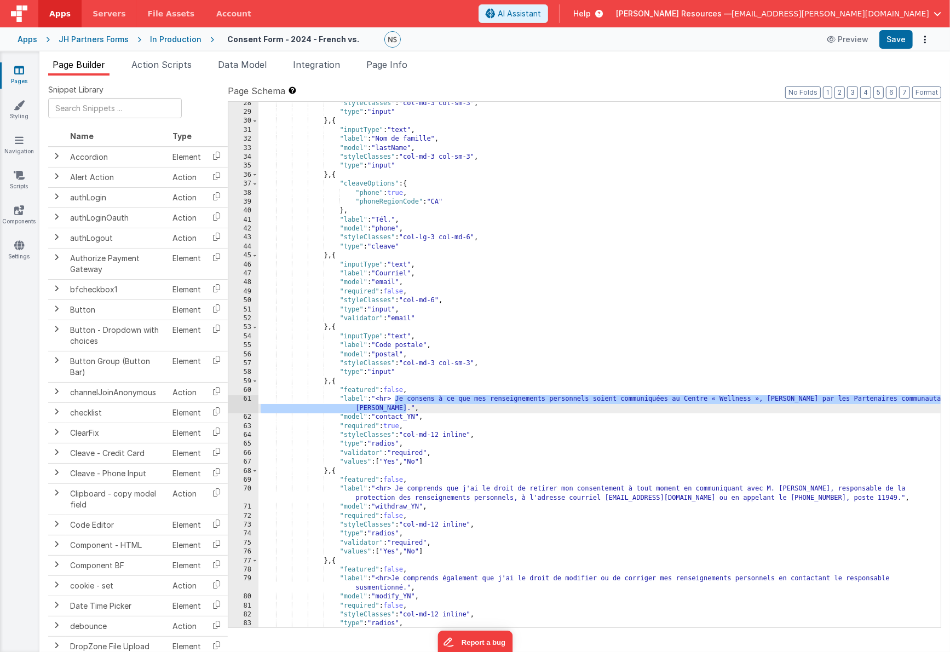
drag, startPoint x: 395, startPoint y: 400, endPoint x: 405, endPoint y: 408, distance: 12.1
click at [405, 408] on div ""styleClasses" : "col-md-3 col-sm-3" , "type" : "input" } , { "inputType" : "te…" at bounding box center [600, 371] width 683 height 544
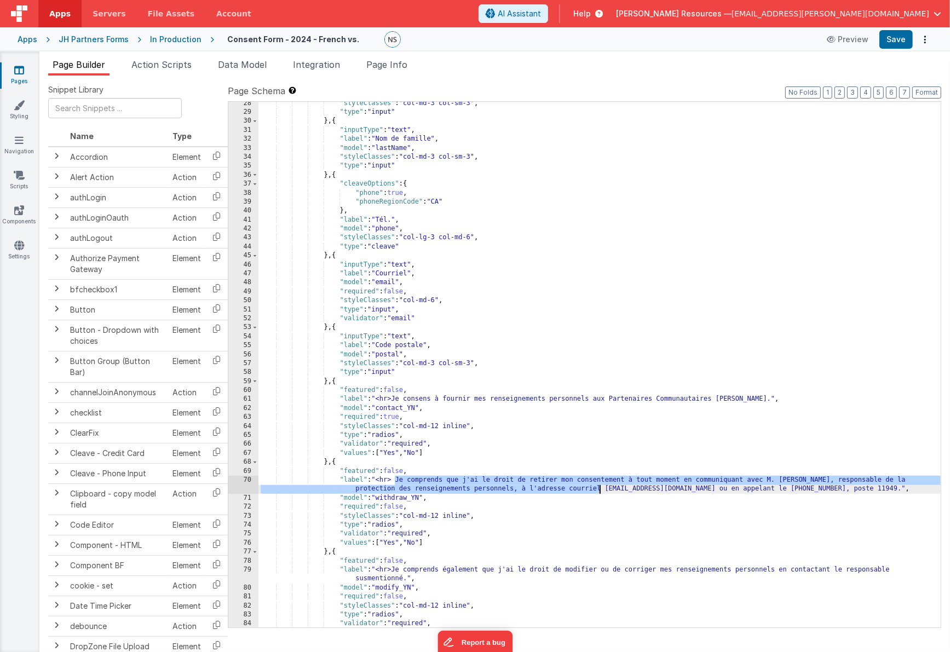
drag, startPoint x: 395, startPoint y: 480, endPoint x: 599, endPoint y: 492, distance: 204.1
click at [599, 492] on div ""styleClasses" : "col-md-3 col-sm-3" , "type" : "input" } , { "inputType" : "te…" at bounding box center [600, 371] width 683 height 544
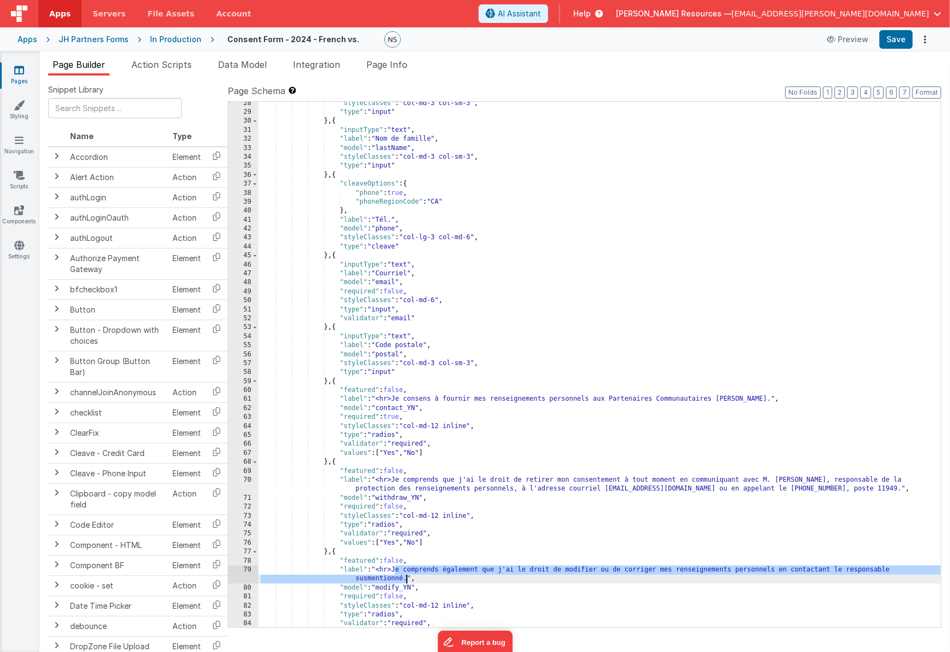
drag, startPoint x: 396, startPoint y: 570, endPoint x: 405, endPoint y: 576, distance: 11.1
click at [405, 576] on div ""styleClasses" : "col-md-3 col-sm-3" , "type" : "input" } , { "inputType" : "te…" at bounding box center [600, 371] width 683 height 544
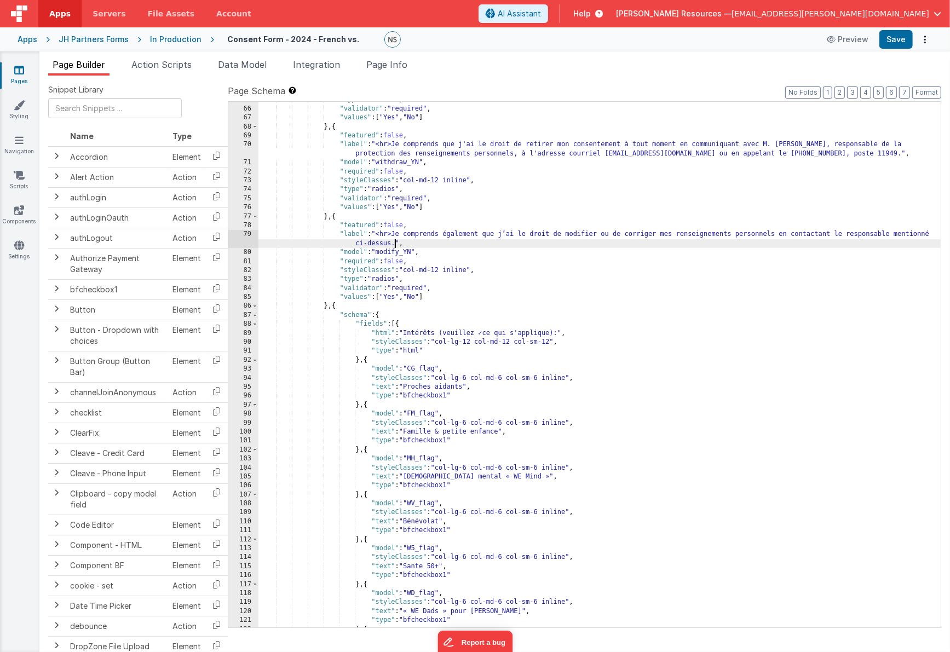
scroll to position [622, 0]
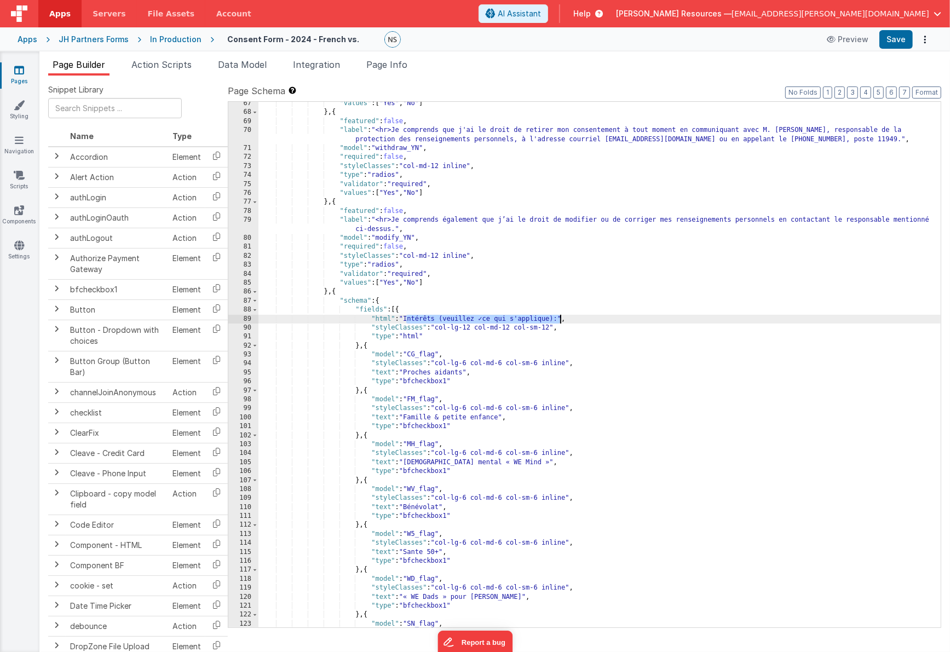
drag, startPoint x: 408, startPoint y: 319, endPoint x: 559, endPoint y: 318, distance: 151.7
click at [559, 318] on div ""values" : [ "Yes" , "No" ] } , { "featured" : false , "label" : "<hr>Je compre…" at bounding box center [600, 371] width 683 height 544
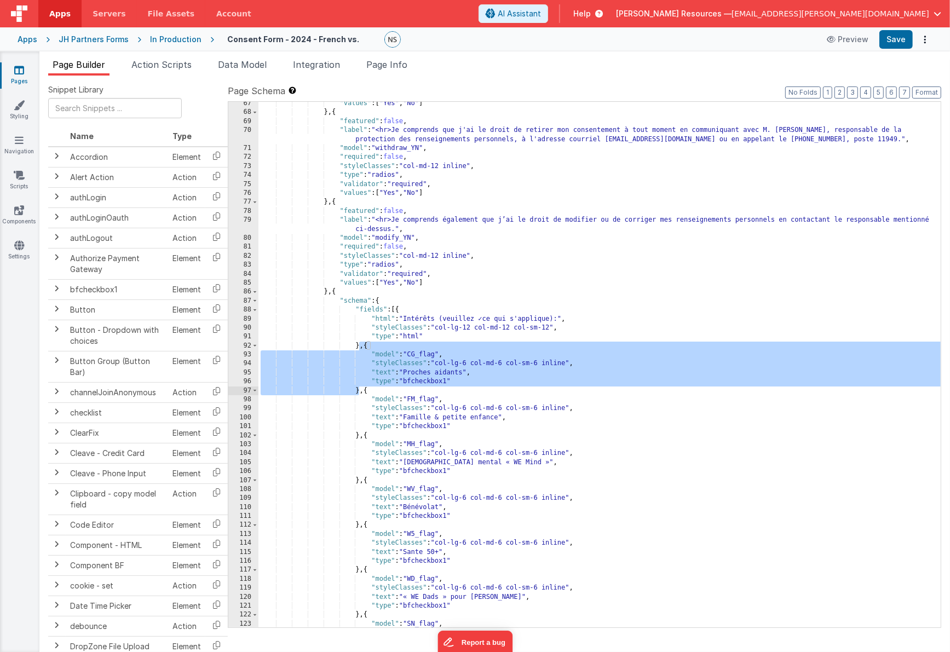
drag, startPoint x: 360, startPoint y: 345, endPoint x: 360, endPoint y: 389, distance: 44.4
click at [360, 389] on div ""values" : [ "Yes" , "No" ] } , { "featured" : false , "label" : "<hr>Je compre…" at bounding box center [600, 371] width 683 height 544
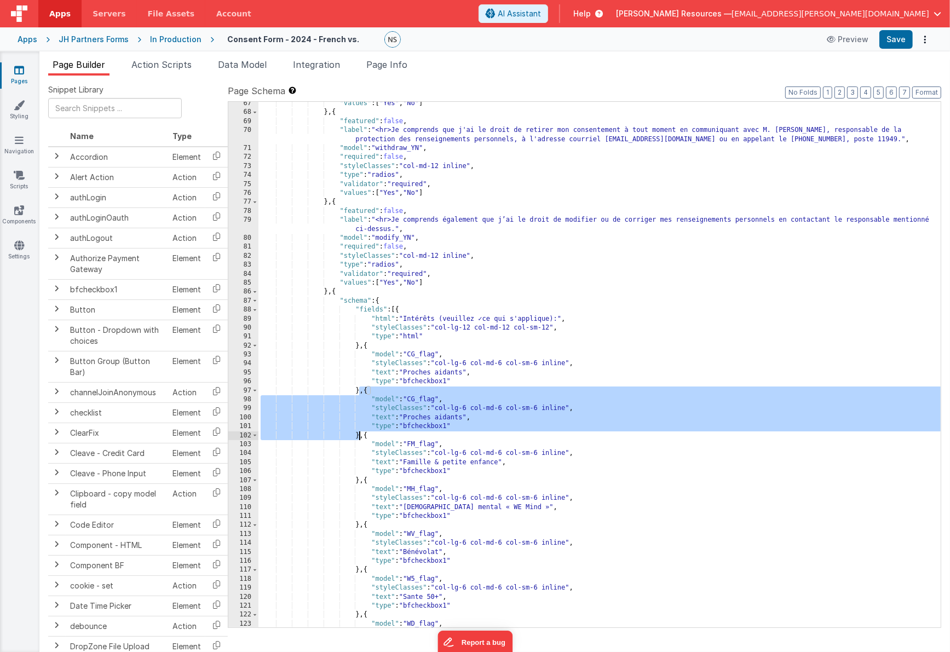
click at [418, 355] on div ""values" : [ "Yes" , "No" ] } , { "featured" : false , "label" : "<hr>Je compre…" at bounding box center [600, 371] width 683 height 544
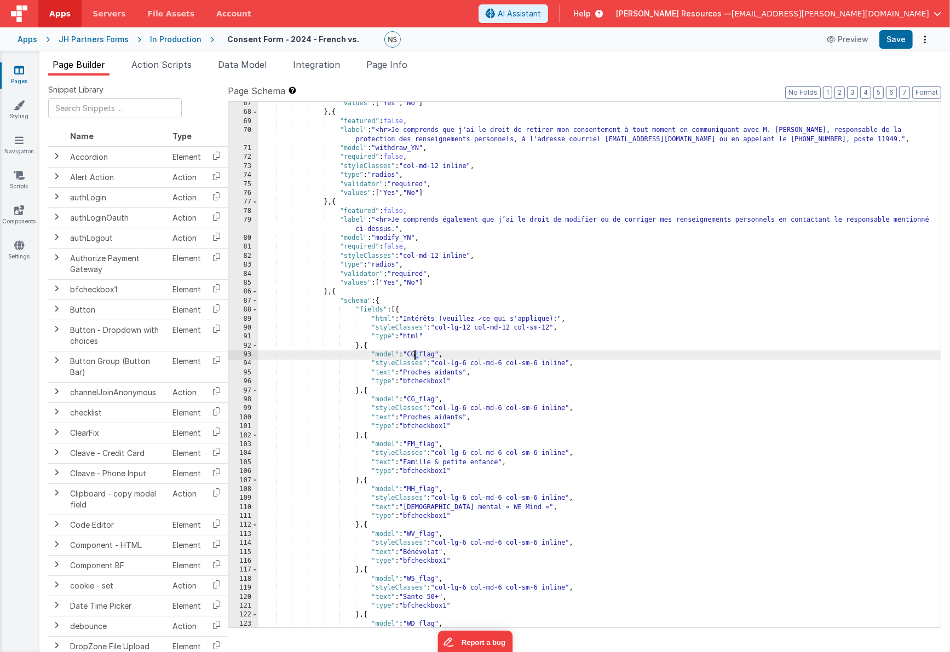
click at [415, 354] on div ""values" : [ "Yes" , "No" ] } , { "featured" : false , "label" : "<hr>Je compre…" at bounding box center [600, 371] width 683 height 544
click at [263, 67] on span "Data Model" at bounding box center [242, 64] width 49 height 11
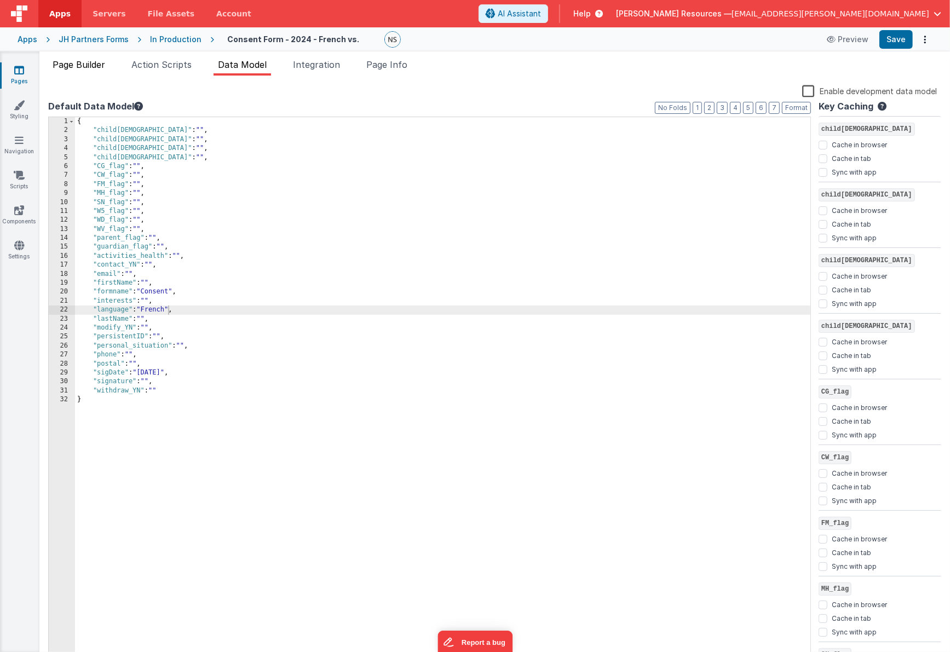
click at [80, 68] on span "Page Builder" at bounding box center [79, 64] width 53 height 11
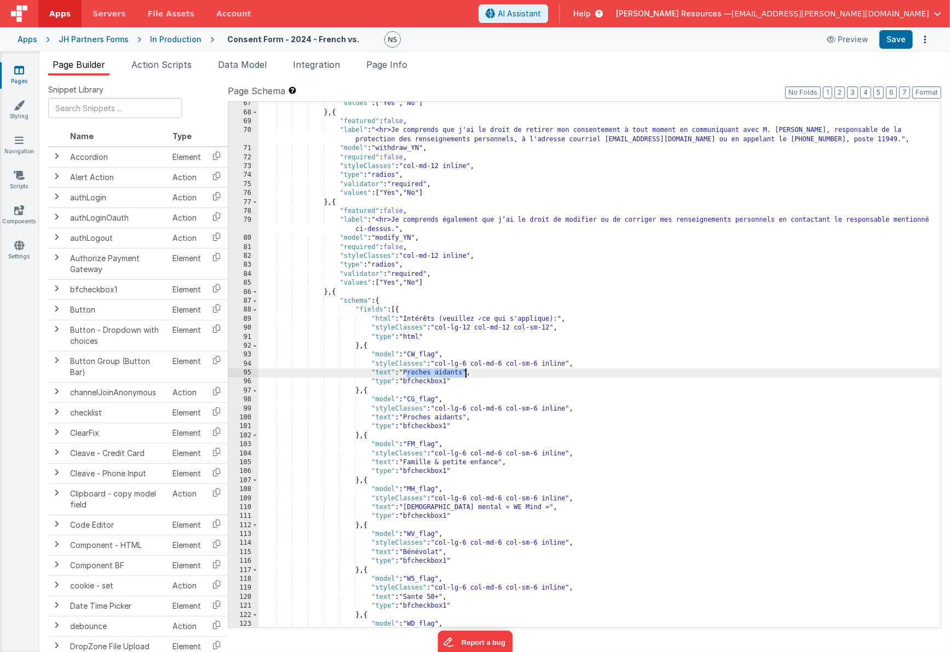
drag, startPoint x: 408, startPoint y: 372, endPoint x: 466, endPoint y: 373, distance: 58.1
click at [466, 373] on div ""values" : [ "Yes" , "No" ] } , { "featured" : false , "label" : "<hr>Je compre…" at bounding box center [600, 371] width 683 height 544
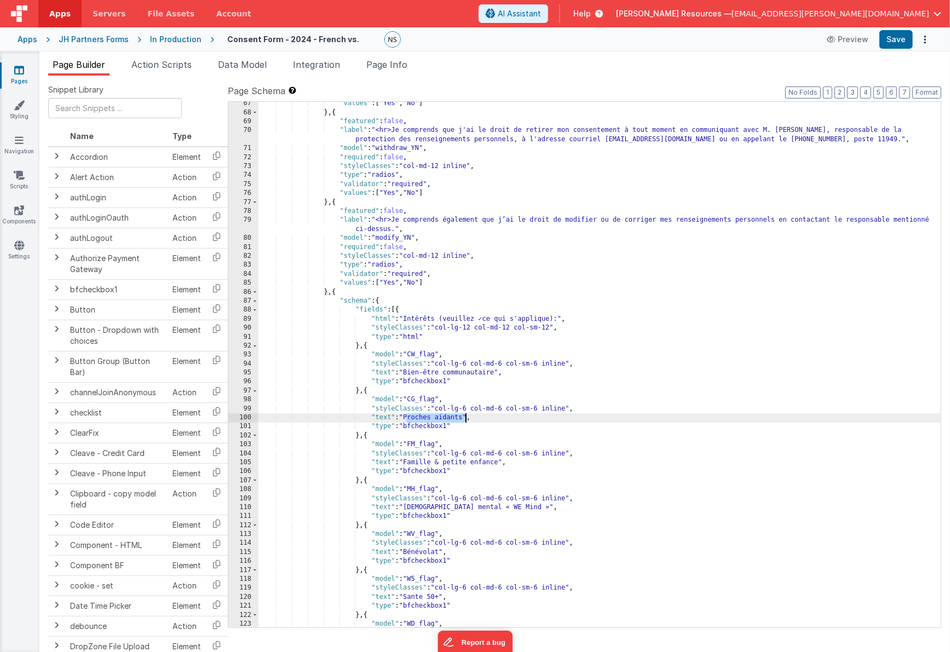
drag, startPoint x: 408, startPoint y: 418, endPoint x: 464, endPoint y: 419, distance: 57.0
click at [464, 419] on div ""values" : [ "Yes" , "No" ] } , { "featured" : false , "label" : "<hr>Je compre…" at bounding box center [600, 371] width 683 height 544
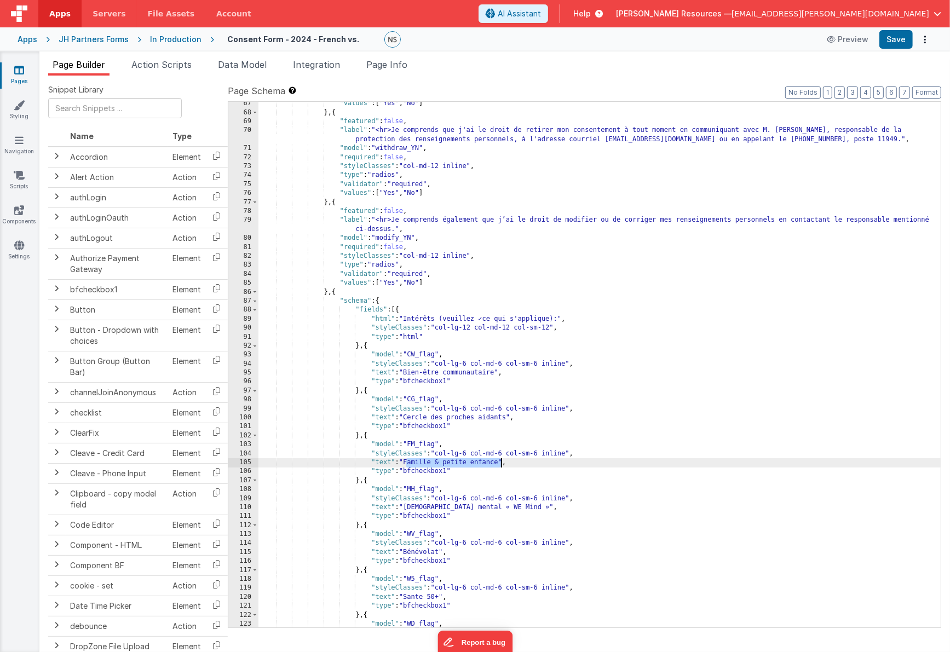
drag, startPoint x: 406, startPoint y: 463, endPoint x: 501, endPoint y: 466, distance: 94.8
click at [501, 466] on div ""values" : [ "Yes" , "No" ] } , { "featured" : false , "label" : "<hr>Je compre…" at bounding box center [600, 371] width 683 height 544
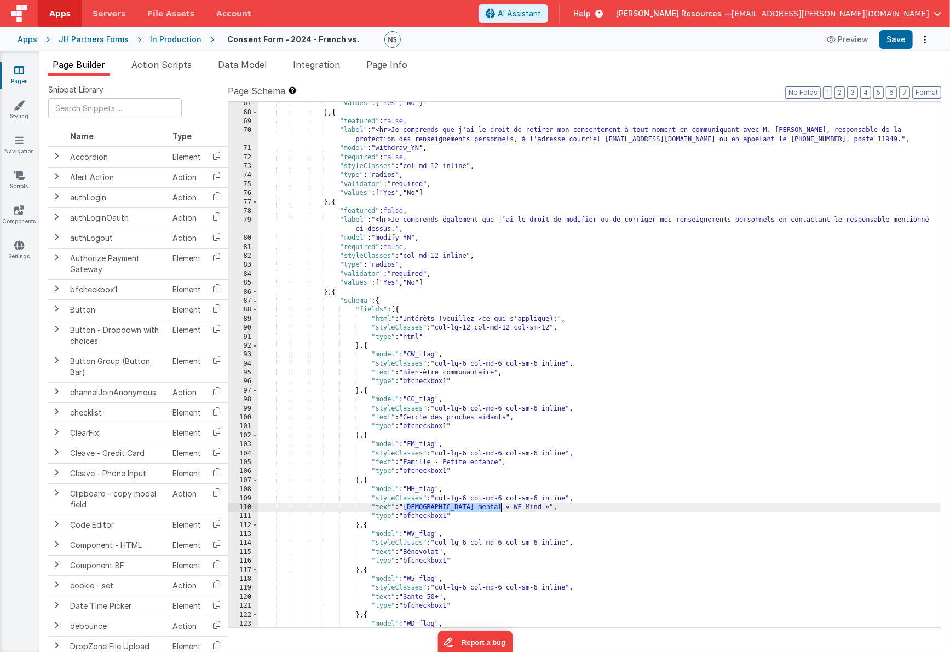
drag, startPoint x: 408, startPoint y: 508, endPoint x: 501, endPoint y: 510, distance: 93.7
click at [501, 510] on div ""values" : [ "Yes" , "No" ] } , { "featured" : false , "label" : "<hr>Je compre…" at bounding box center [600, 371] width 683 height 544
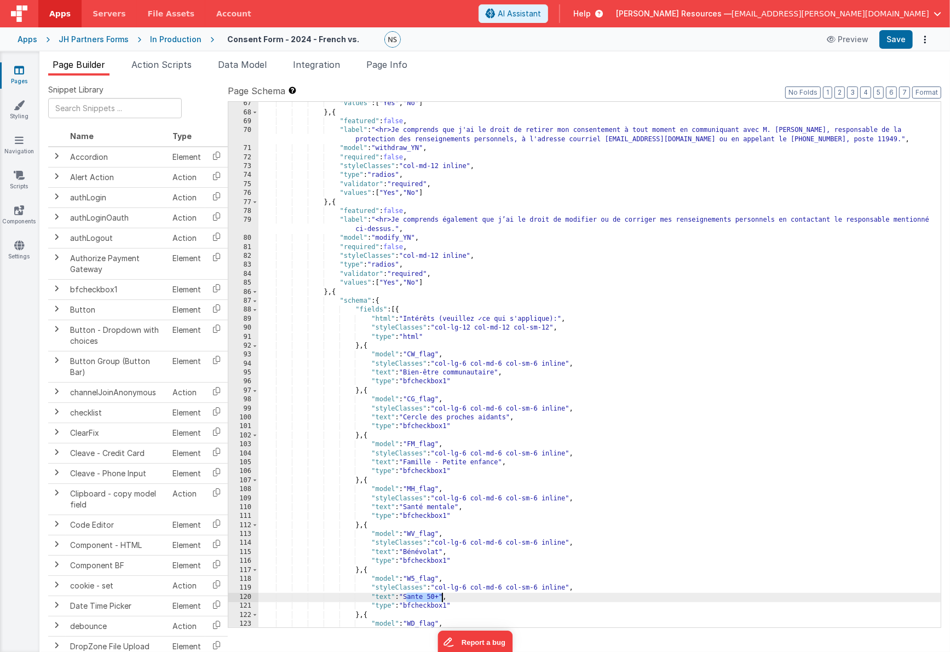
drag, startPoint x: 407, startPoint y: 598, endPoint x: 440, endPoint y: 596, distance: 33.5
click at [441, 596] on div ""values" : [ "Yes" , "No" ] } , { "featured" : false , "label" : "<hr>Je compre…" at bounding box center [600, 371] width 683 height 544
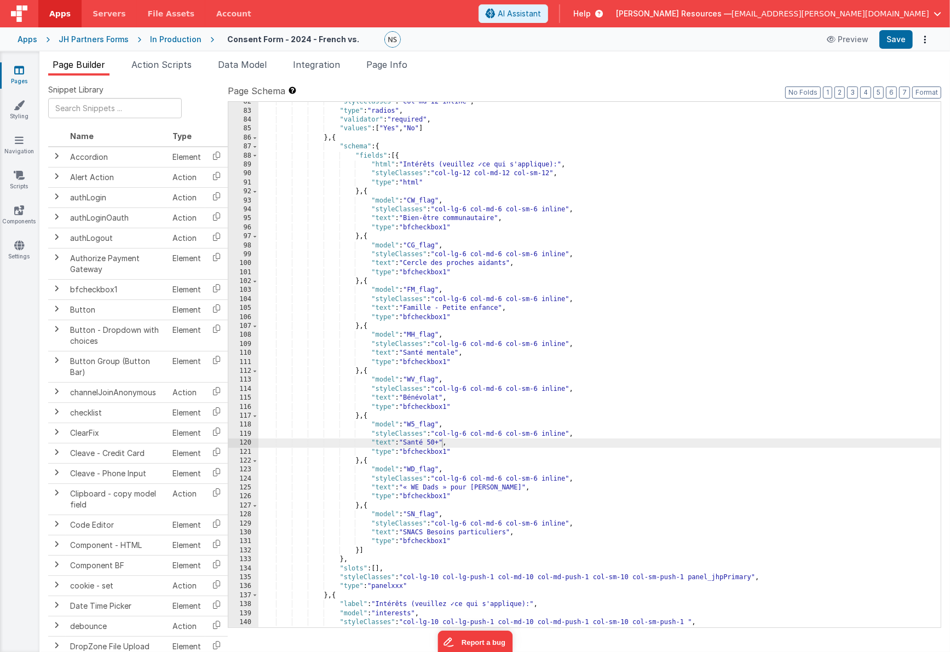
scroll to position [781, 0]
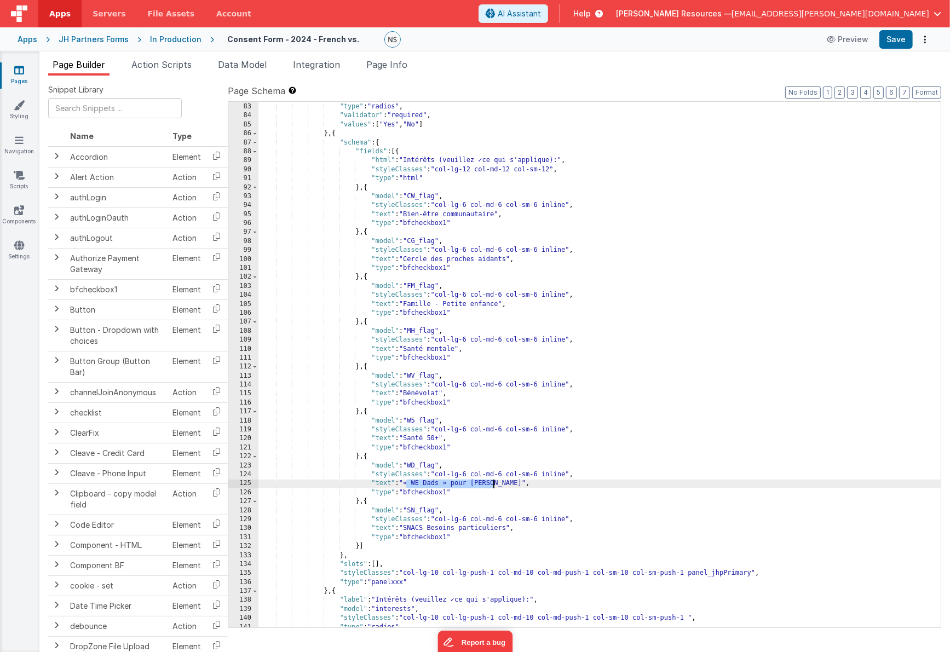
drag, startPoint x: 408, startPoint y: 484, endPoint x: 492, endPoint y: 484, distance: 84.9
click at [492, 484] on div ""styleClasses" : "col-md-12 inline" , "type" : "radios" , "validator" : "requir…" at bounding box center [600, 366] width 683 height 544
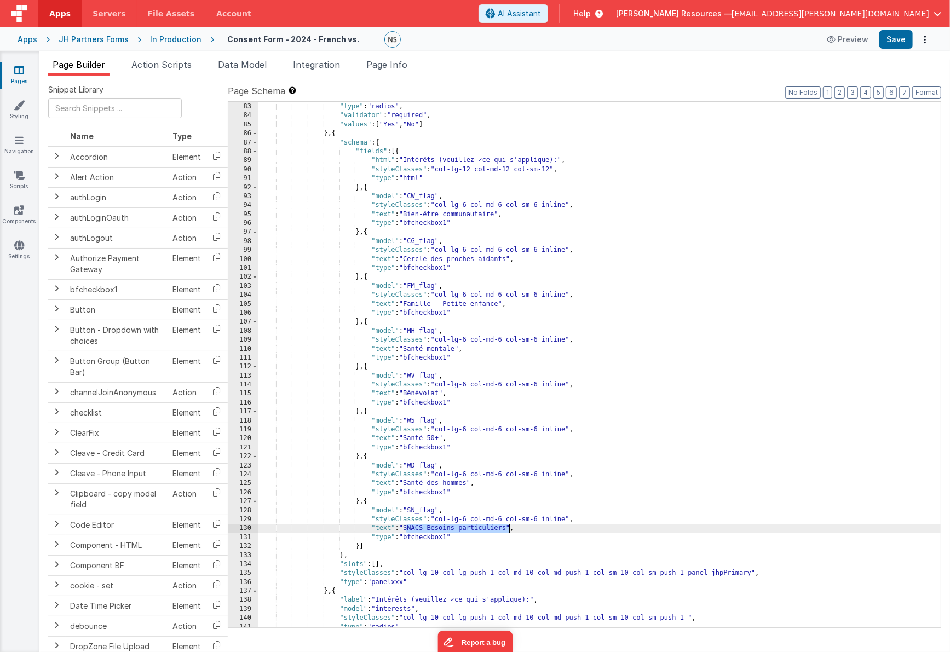
drag, startPoint x: 407, startPoint y: 529, endPoint x: 508, endPoint y: 527, distance: 101.3
click at [508, 527] on div ""styleClasses" : "col-md-12 inline" , "type" : "radios" , "validator" : "requir…" at bounding box center [600, 366] width 683 height 544
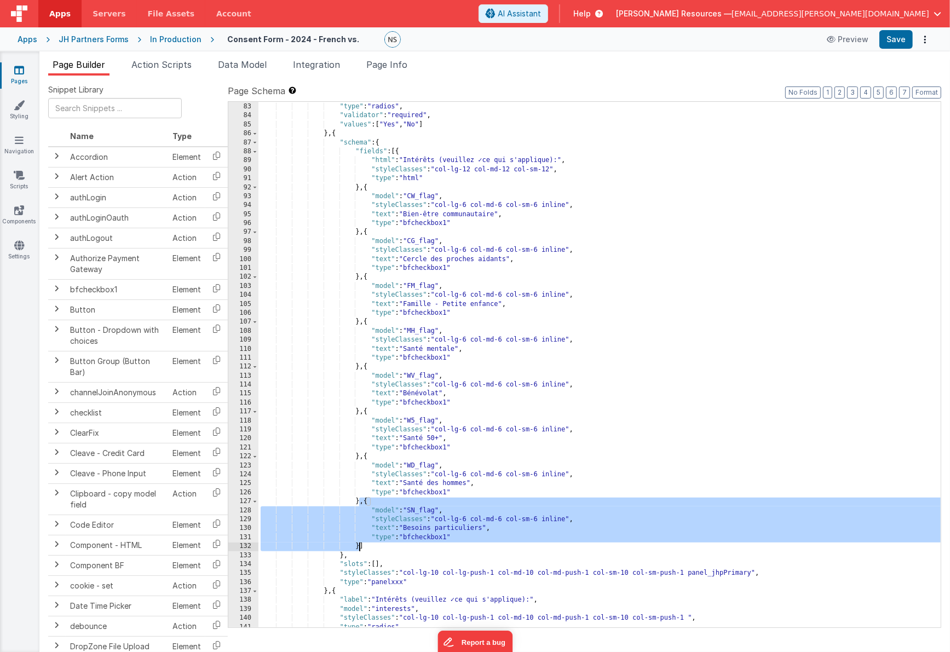
drag, startPoint x: 360, startPoint y: 501, endPoint x: 361, endPoint y: 544, distance: 43.3
click at [361, 544] on div ""styleClasses" : "col-md-12 inline" , "type" : "radios" , "validator" : "requir…" at bounding box center [600, 366] width 683 height 544
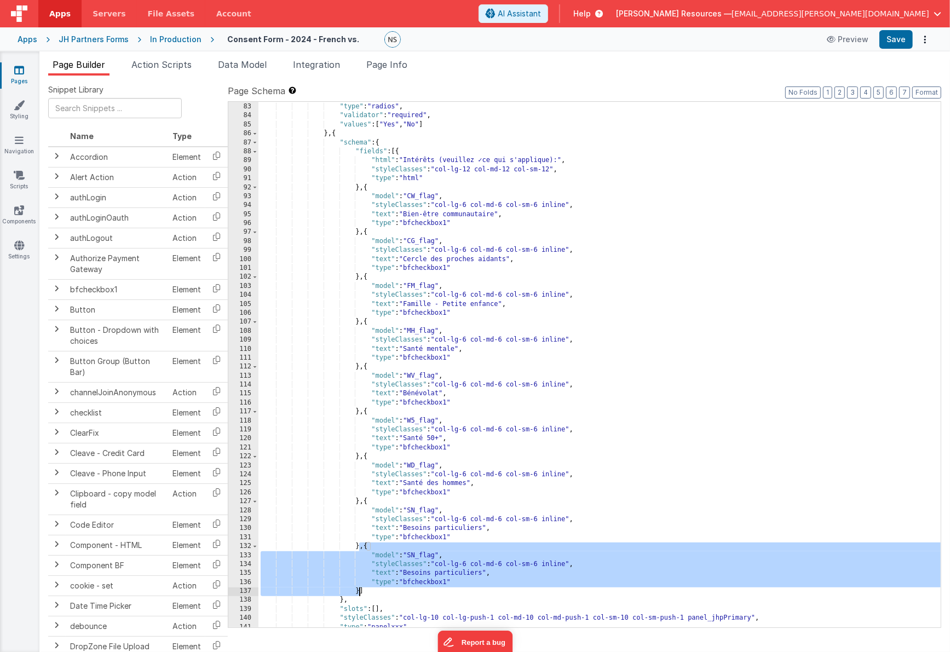
click at [420, 556] on div ""styleClasses" : "col-md-12 inline" , "type" : "radios" , "validator" : "requir…" at bounding box center [600, 366] width 683 height 544
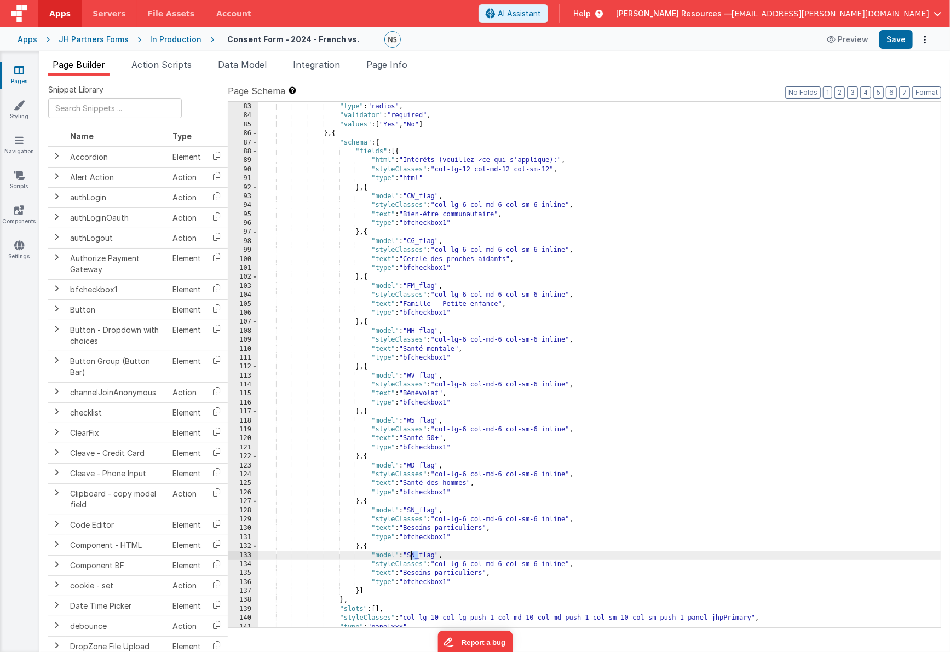
drag, startPoint x: 420, startPoint y: 555, endPoint x: 412, endPoint y: 556, distance: 8.2
click at [412, 556] on div ""styleClasses" : "col-md-12 inline" , "type" : "radios" , "validator" : "requir…" at bounding box center [600, 366] width 683 height 544
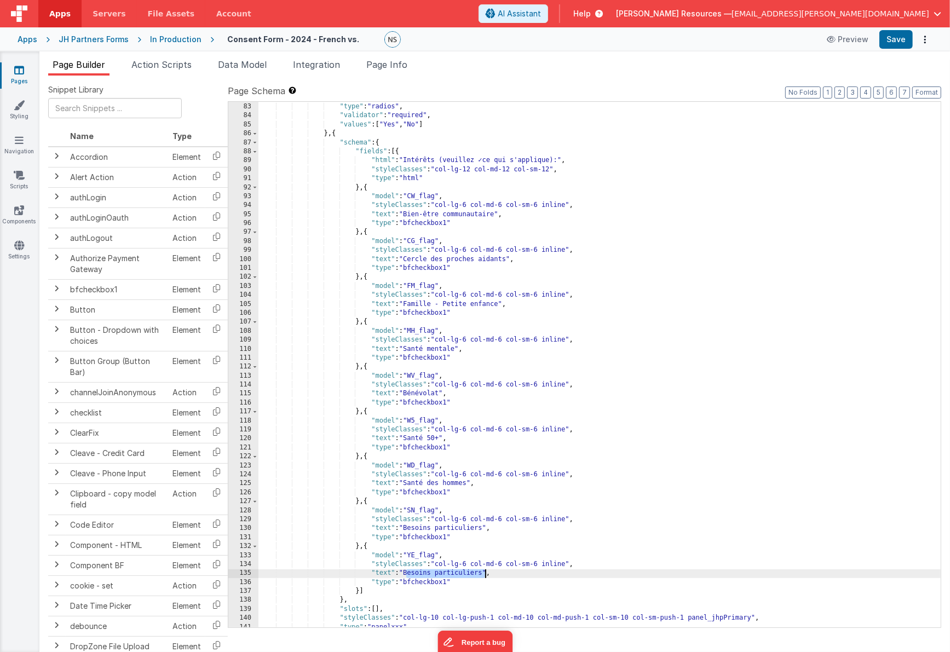
drag, startPoint x: 408, startPoint y: 574, endPoint x: 484, endPoint y: 575, distance: 76.1
click at [484, 575] on div ""styleClasses" : "col-md-12 inline" , "type" : "radios" , "validator" : "requir…" at bounding box center [600, 366] width 683 height 544
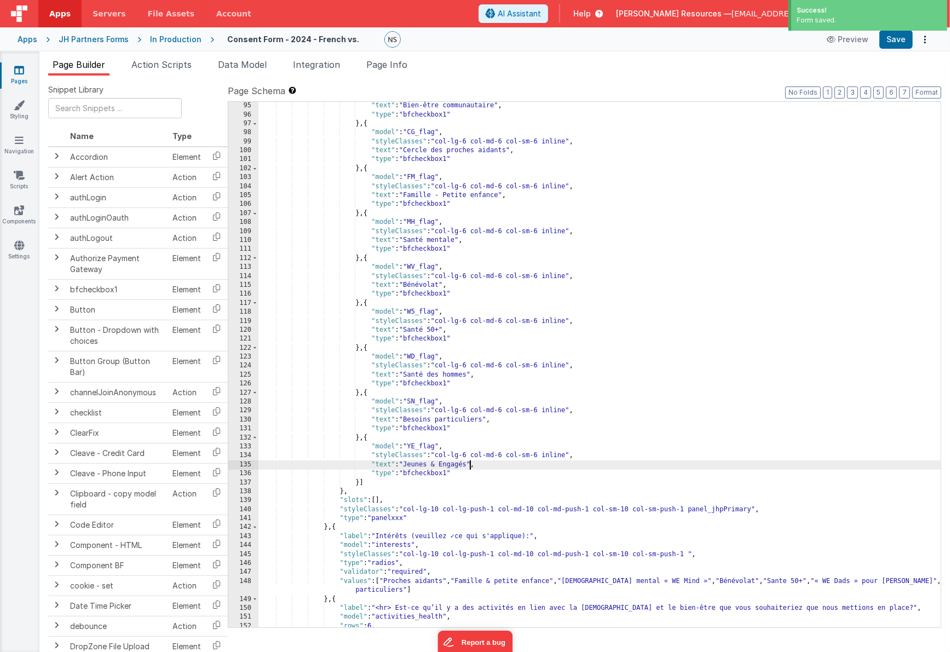
scroll to position [891, 0]
click at [406, 519] on div ""text" : "Bien-être communautaire" , "type" : "bfcheckbox1" } , { "model" : "CG…" at bounding box center [600, 372] width 683 height 544
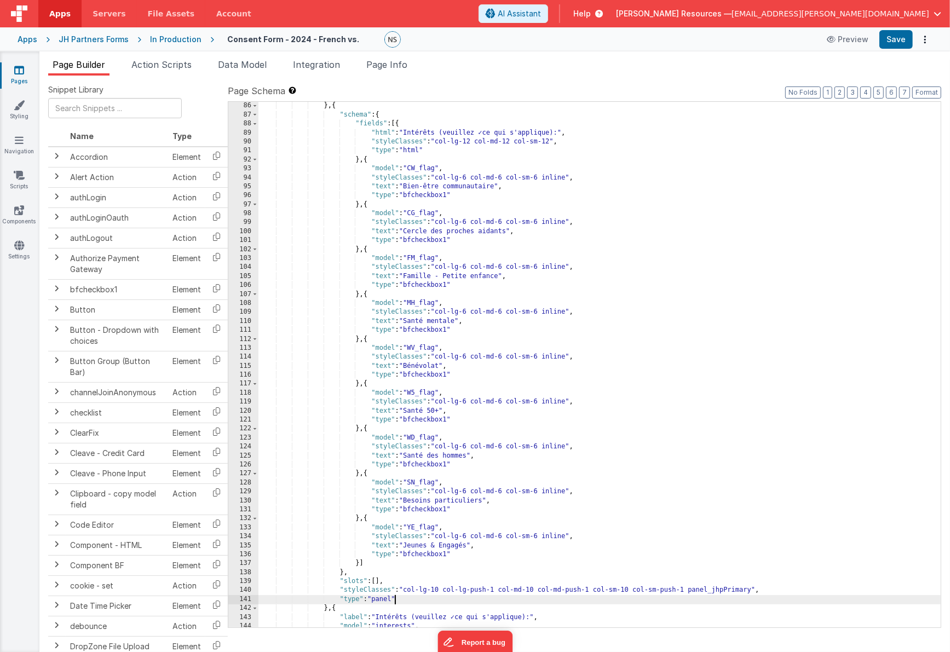
scroll to position [808, 0]
click at [317, 517] on div "} , { "schema" : { "fields" : [{ "html" : "Intérêts (veuillez ✓ce qui s'appliqu…" at bounding box center [600, 373] width 683 height 544
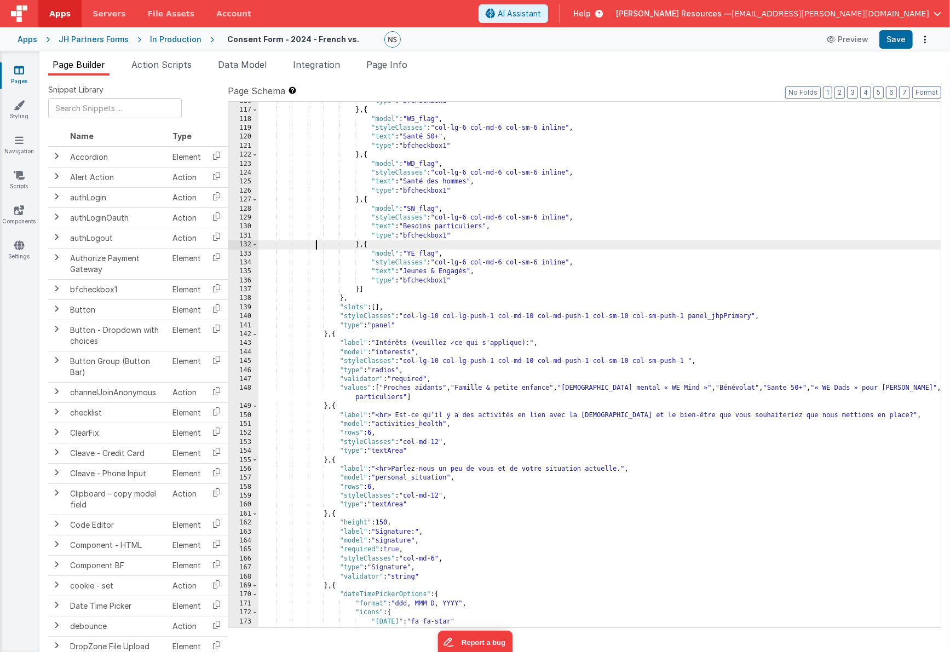
scroll to position [1088, 0]
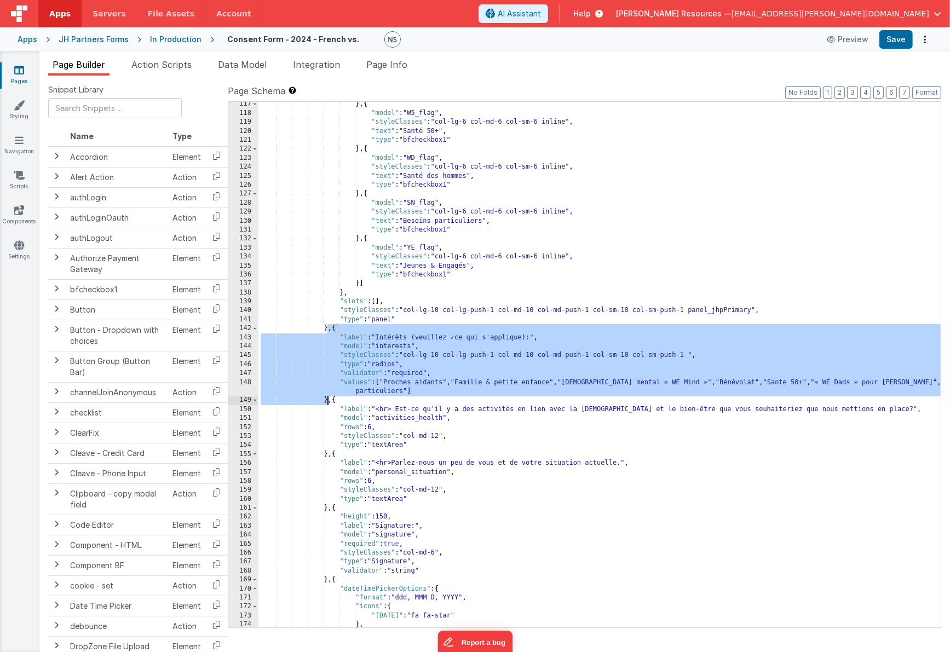
drag, startPoint x: 329, startPoint y: 329, endPoint x: 329, endPoint y: 399, distance: 70.7
click at [329, 399] on div "} , { "model" : "W5_flag" , "styleClasses" : "col-lg-6 col-md-6 col-sm-6 inline…" at bounding box center [600, 372] width 683 height 544
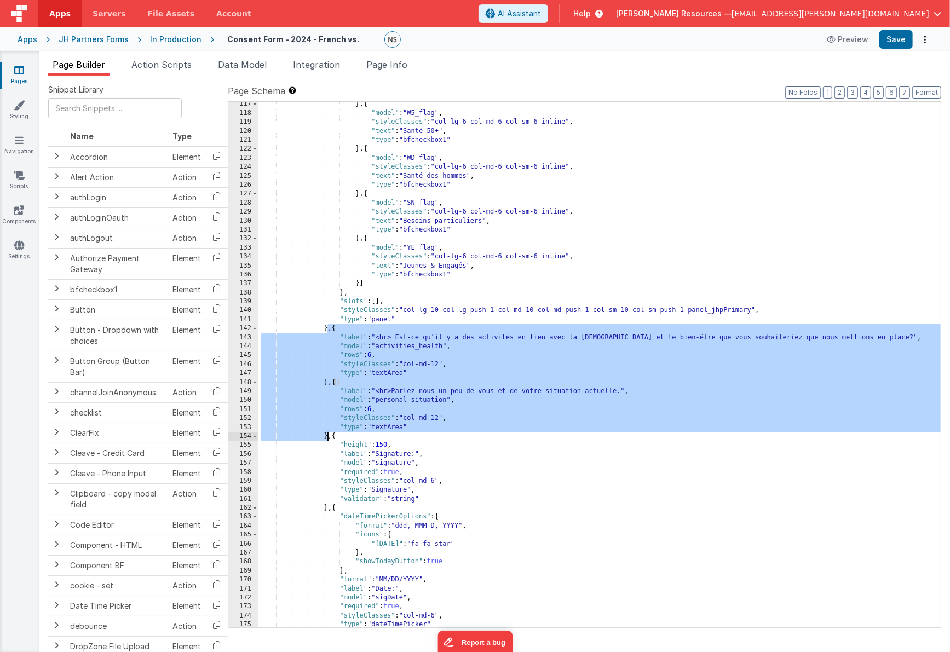
drag, startPoint x: 329, startPoint y: 329, endPoint x: 326, endPoint y: 435, distance: 106.3
click at [326, 435] on div "} , { "model" : "W5_flag" , "styleClasses" : "col-lg-6 col-md-6 col-sm-6 inline…" at bounding box center [600, 372] width 683 height 544
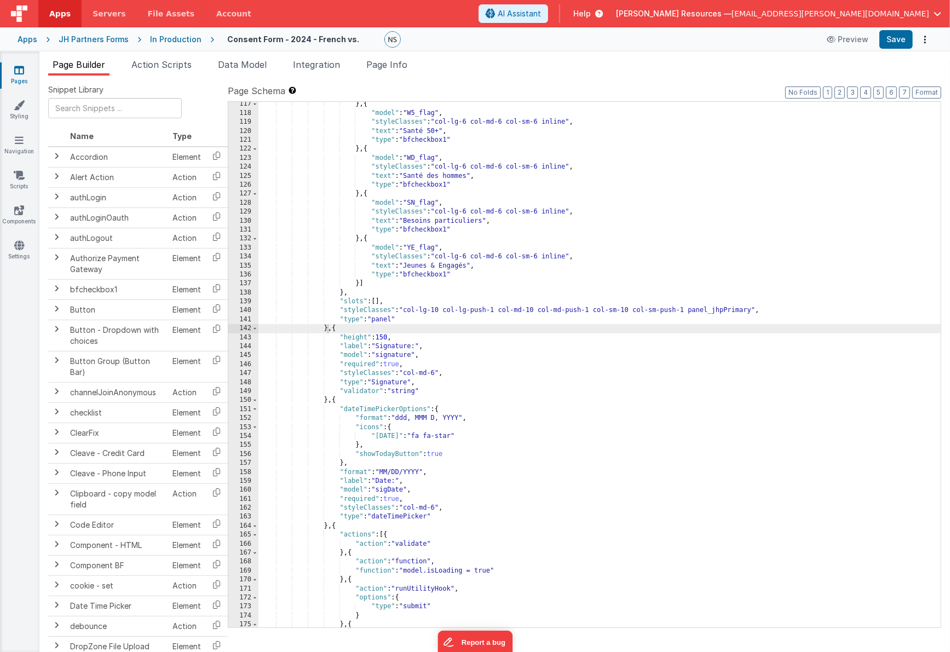
click at [25, 77] on link "Pages" at bounding box center [18, 76] width 39 height 22
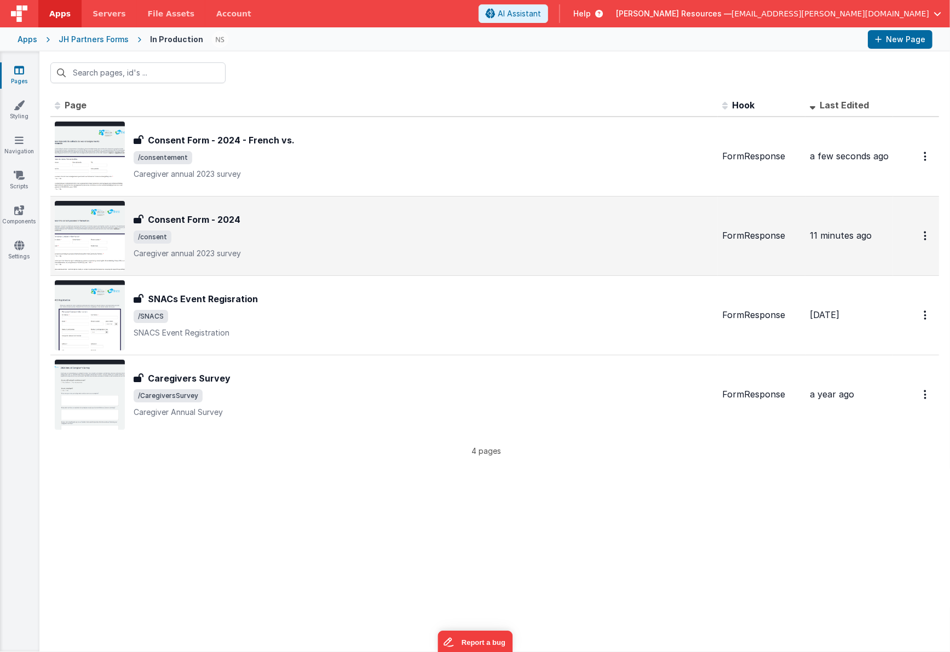
click at [279, 229] on div "Consent Form - 2024 Consent Form - 2024 /consent Caregiver annual 2023 survey" at bounding box center [424, 236] width 580 height 46
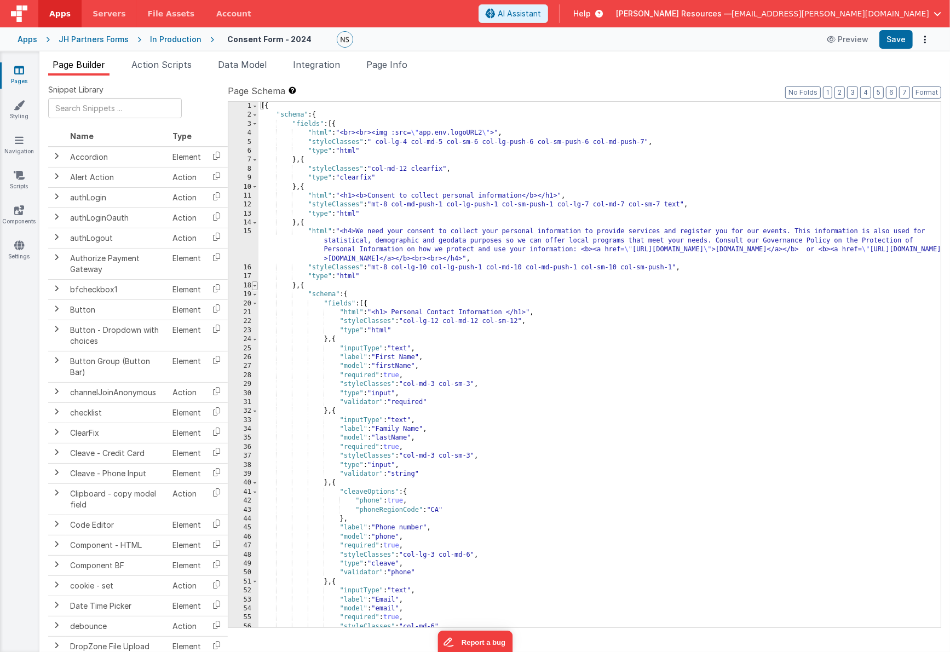
click at [255, 286] on span at bounding box center [255, 286] width 6 height 9
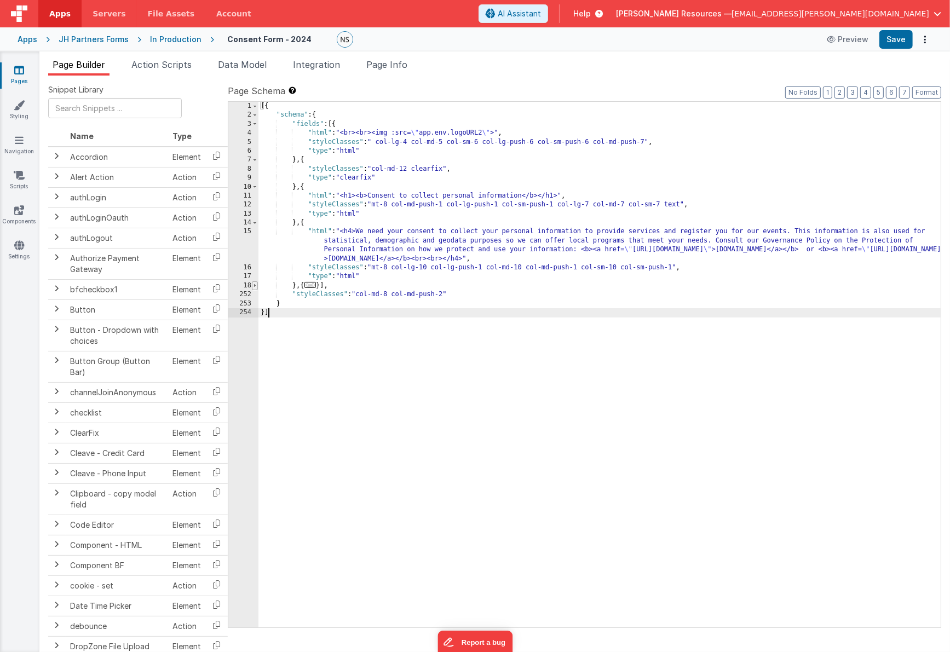
click at [255, 286] on span at bounding box center [255, 286] width 6 height 9
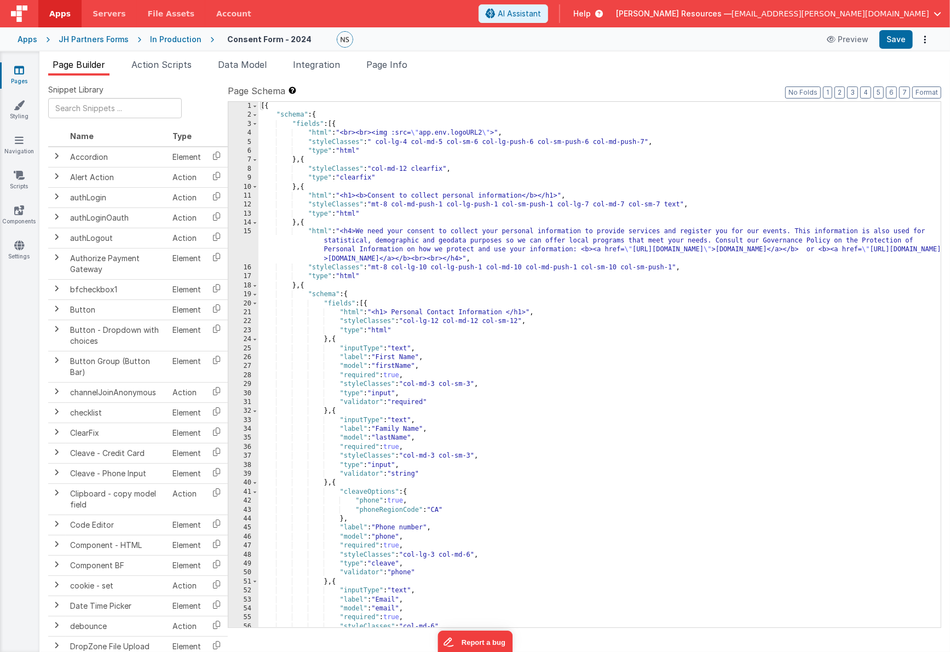
scroll to position [1, 0]
click at [584, 395] on div "[{ "schema" : { "fields" : [{ "html" : "<br><br><img :src= \" app.env.logoURL2 …" at bounding box center [600, 373] width 683 height 544
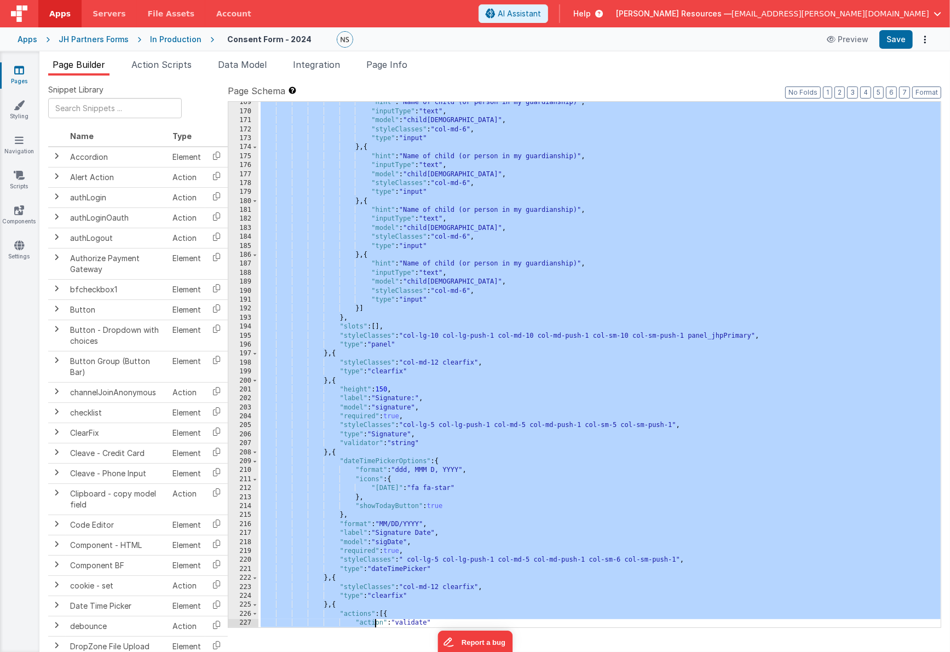
scroll to position [1701, 0]
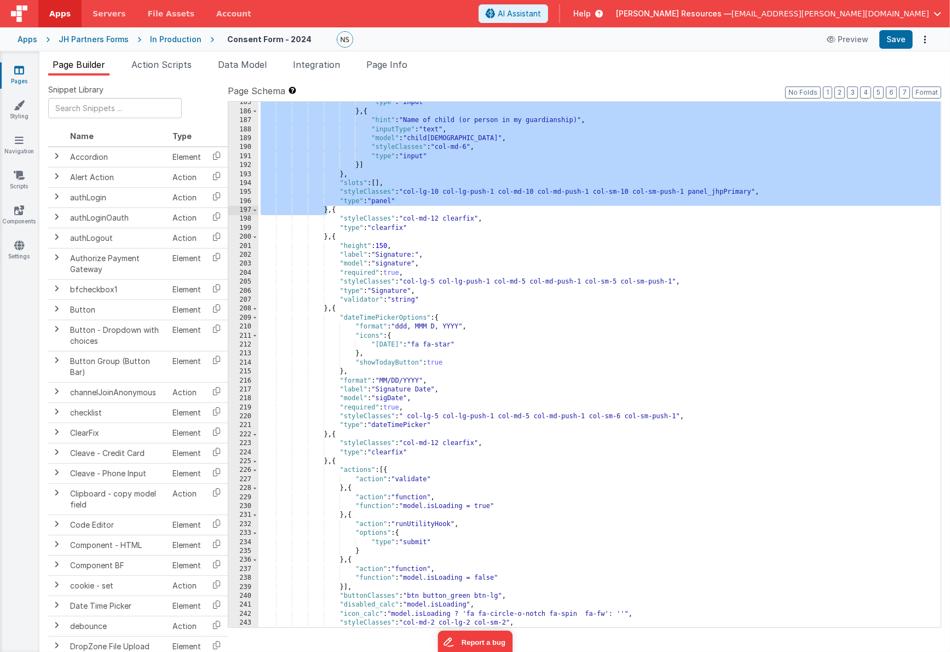
drag, startPoint x: 329, startPoint y: 222, endPoint x: 327, endPoint y: 208, distance: 13.8
click at [327, 208] on div ""type" : "input" } , { "hint" : "Name of child (or person in my guardianship)" …" at bounding box center [600, 370] width 683 height 544
click at [25, 76] on link "Pages" at bounding box center [18, 76] width 39 height 22
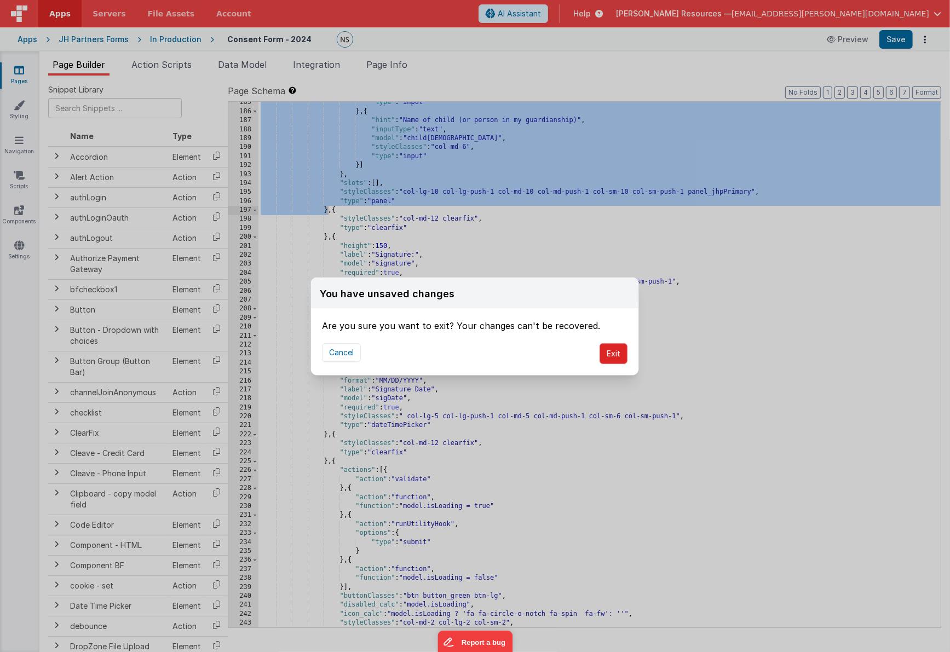
click at [615, 358] on button "Exit" at bounding box center [614, 353] width 28 height 21
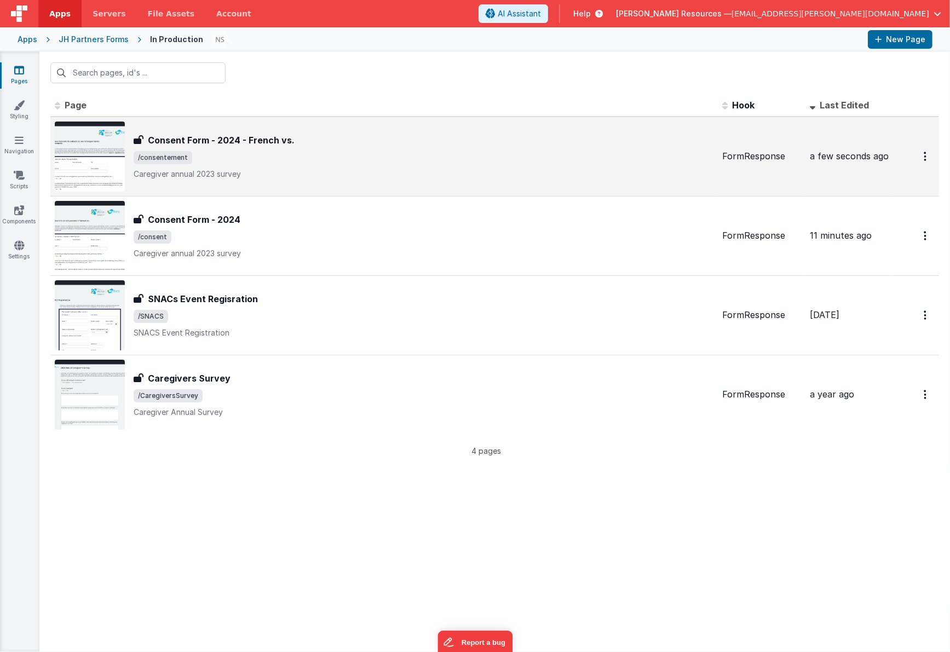
click at [359, 170] on p "Caregiver annual 2023 survey" at bounding box center [424, 174] width 580 height 11
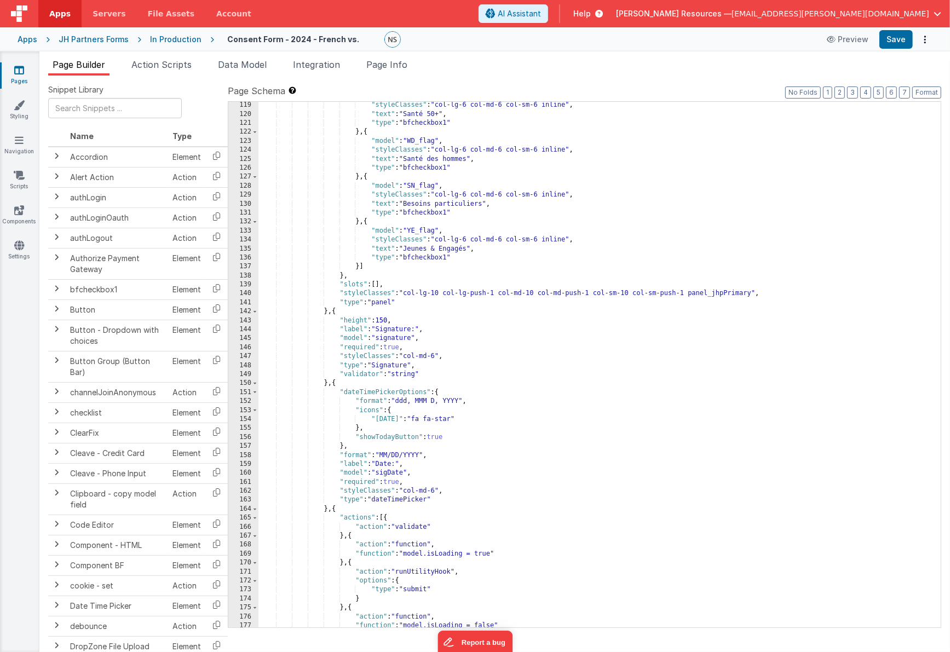
scroll to position [1106, 0]
click at [328, 313] on div ""styleClasses" : "col-lg-6 col-md-6 col-sm-6 inline" , "text" : "Santé 50+" , "…" at bounding box center [600, 373] width 683 height 544
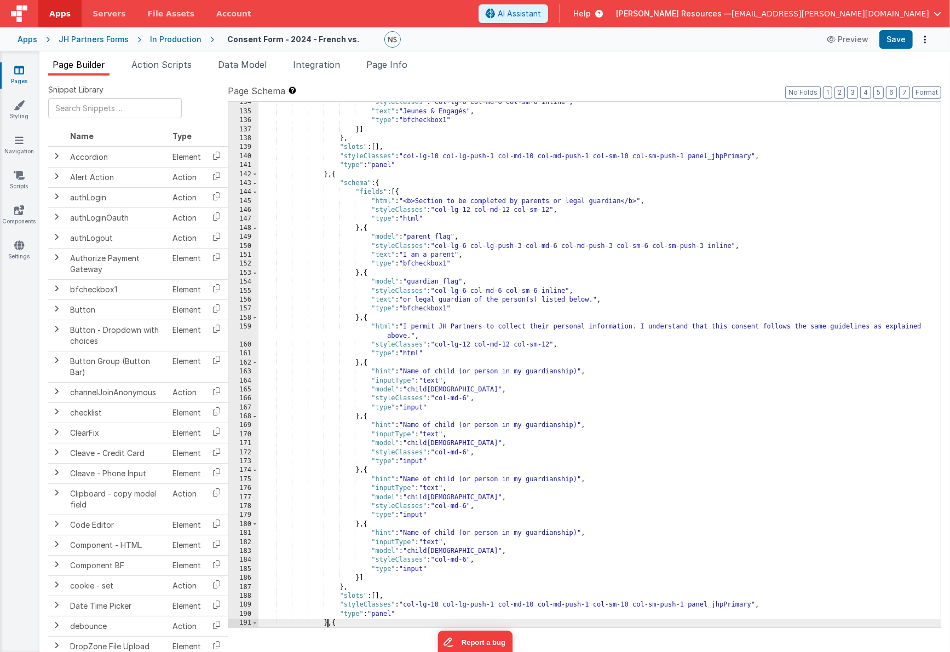
scroll to position [1243, 0]
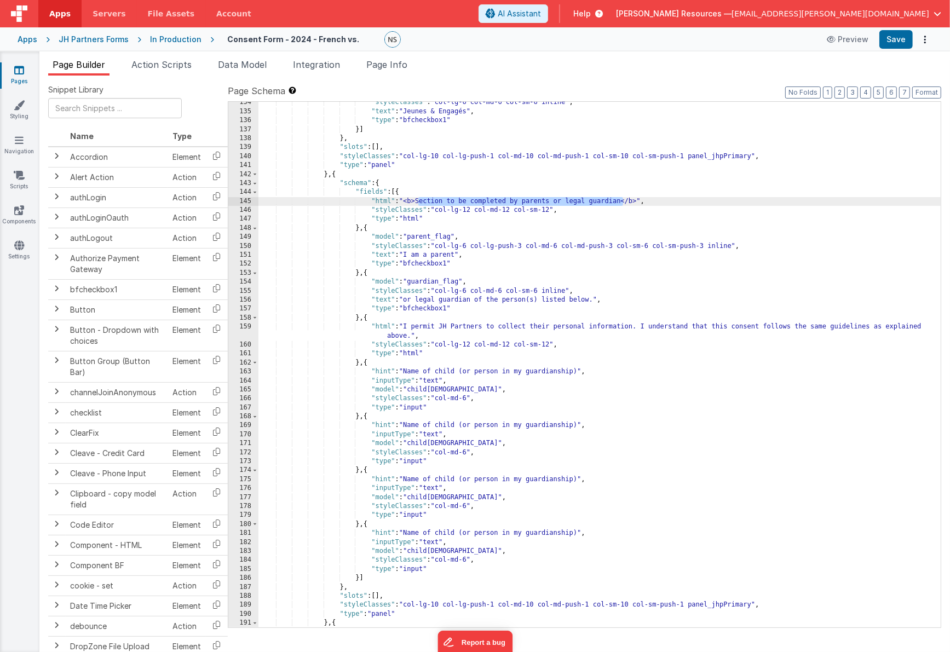
drag, startPoint x: 419, startPoint y: 201, endPoint x: 624, endPoint y: 199, distance: 204.9
click at [624, 199] on div ""styleClasses" : "col-lg-6 col-md-6 col-sm-6 inline" , "text" : "Jeunes & Engag…" at bounding box center [600, 370] width 683 height 544
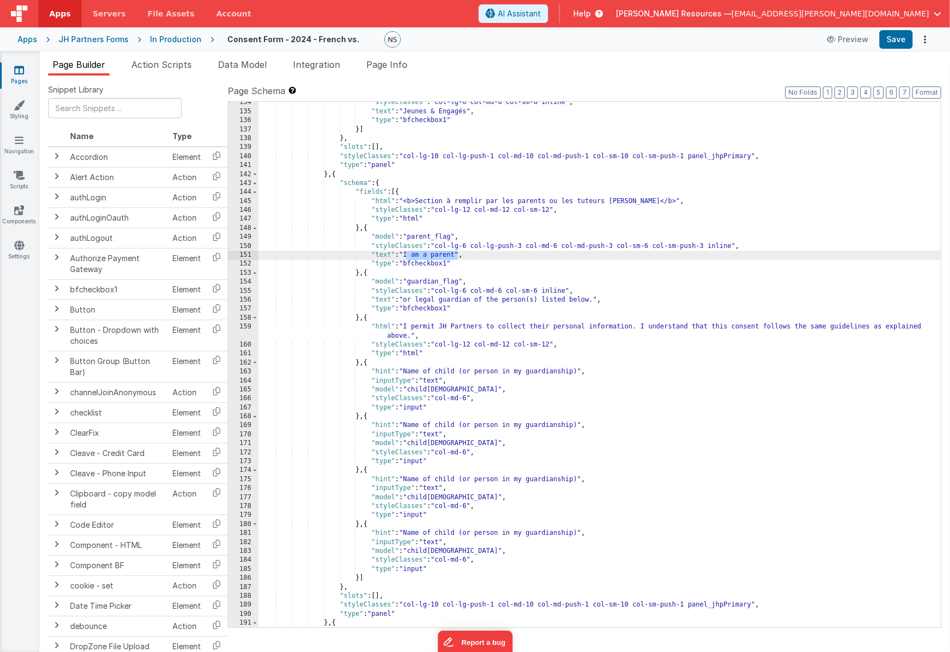
drag, startPoint x: 407, startPoint y: 254, endPoint x: 457, endPoint y: 255, distance: 49.9
click at [457, 255] on div ""styleClasses" : "col-lg-6 col-md-6 col-sm-6 inline" , "text" : "Jeunes & Engag…" at bounding box center [600, 370] width 683 height 544
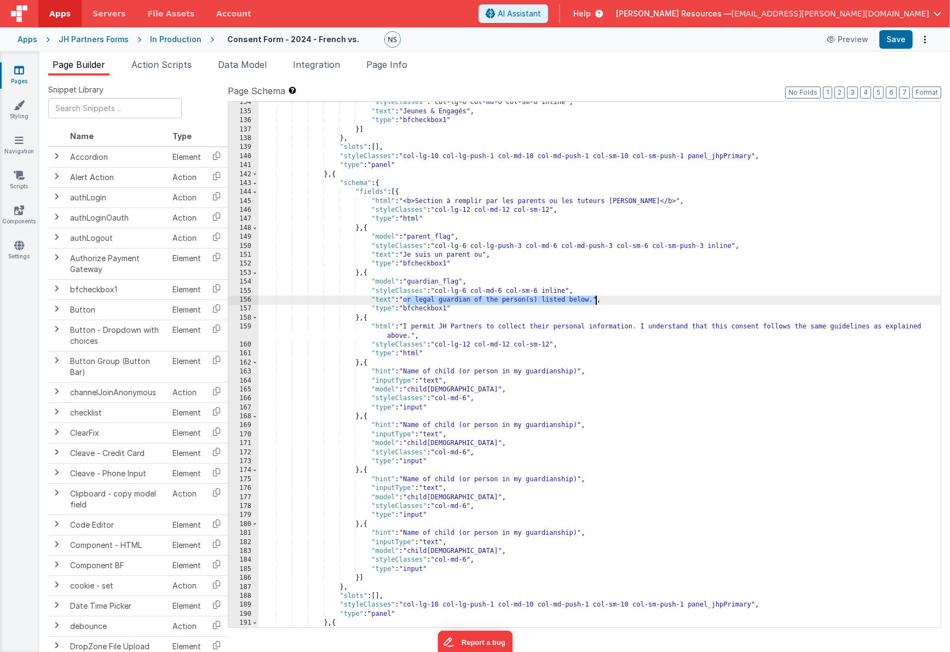
drag, startPoint x: 10, startPoint y: 411, endPoint x: 598, endPoint y: 303, distance: 597.6
click at [598, 303] on div ""styleClasses" : "col-lg-6 col-md-6 col-sm-6 inline" , "text" : "Jeunes & Engag…" at bounding box center [600, 370] width 683 height 544
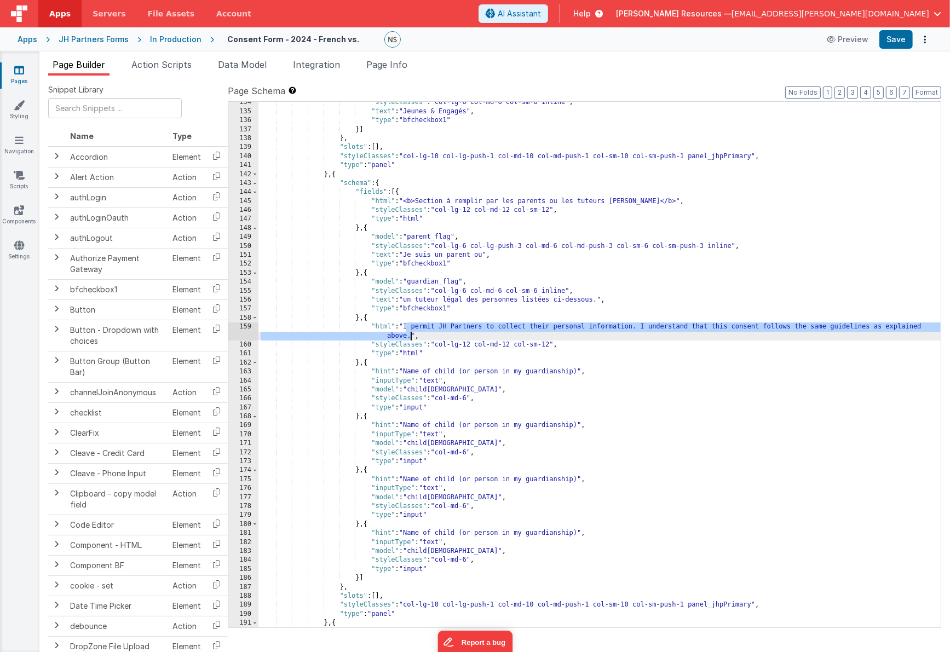
drag, startPoint x: 14, startPoint y: 461, endPoint x: 409, endPoint y: 335, distance: 415.0
click at [409, 335] on div ""styleClasses" : "col-lg-6 col-md-6 col-sm-6 inline" , "text" : "Jeunes & Engag…" at bounding box center [600, 370] width 683 height 544
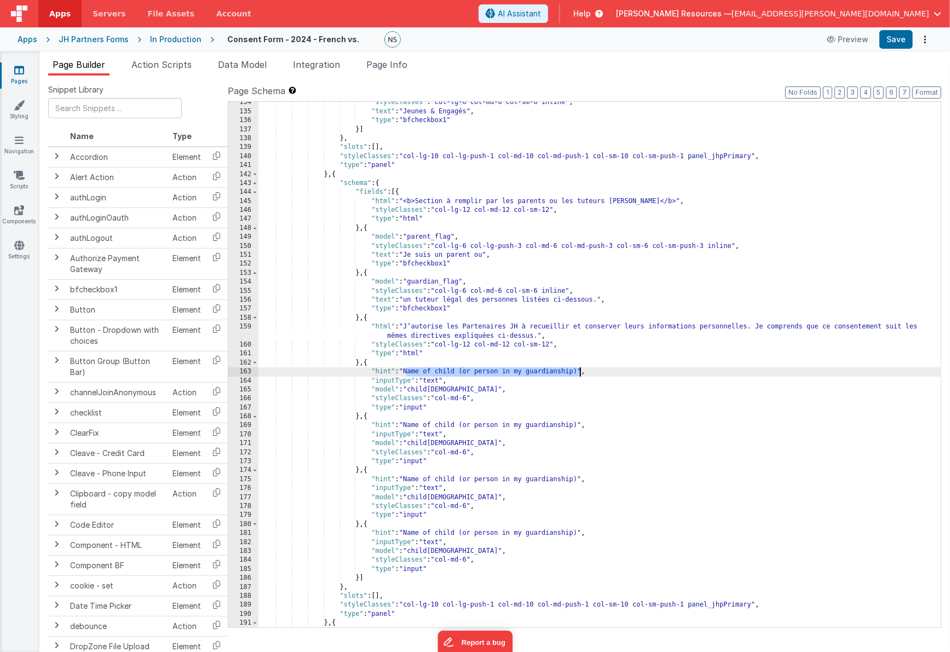
drag, startPoint x: 406, startPoint y: 371, endPoint x: 579, endPoint y: 372, distance: 173.6
click at [579, 372] on div ""styleClasses" : "col-lg-6 col-md-6 col-sm-6 inline" , "text" : "Jeunes & Engag…" at bounding box center [600, 370] width 683 height 544
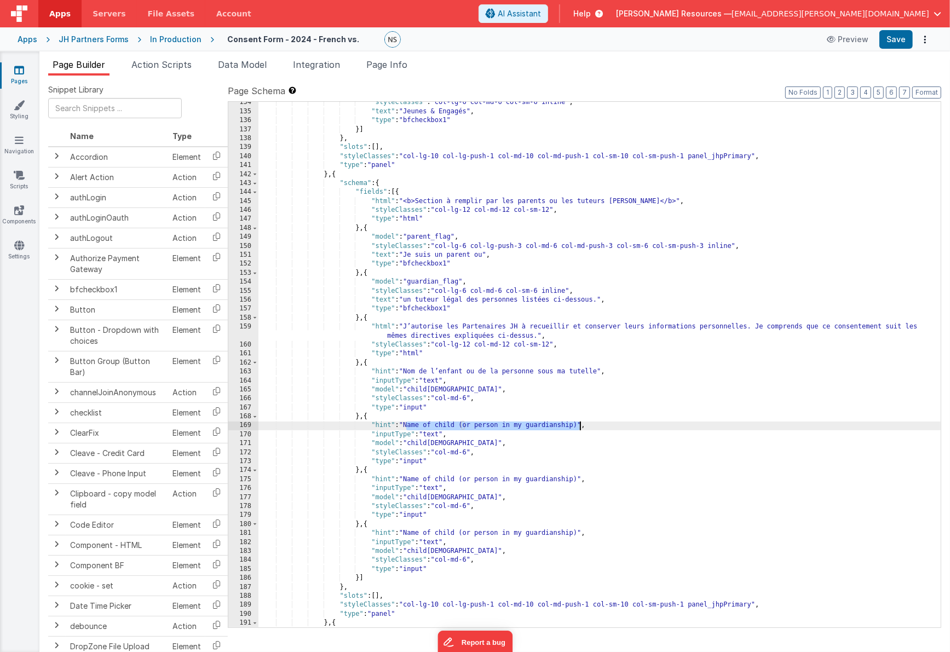
drag, startPoint x: 407, startPoint y: 426, endPoint x: 579, endPoint y: 426, distance: 172.0
click at [579, 426] on div ""styleClasses" : "col-lg-6 col-md-6 col-sm-6 inline" , "text" : "Jeunes & Engag…" at bounding box center [600, 370] width 683 height 544
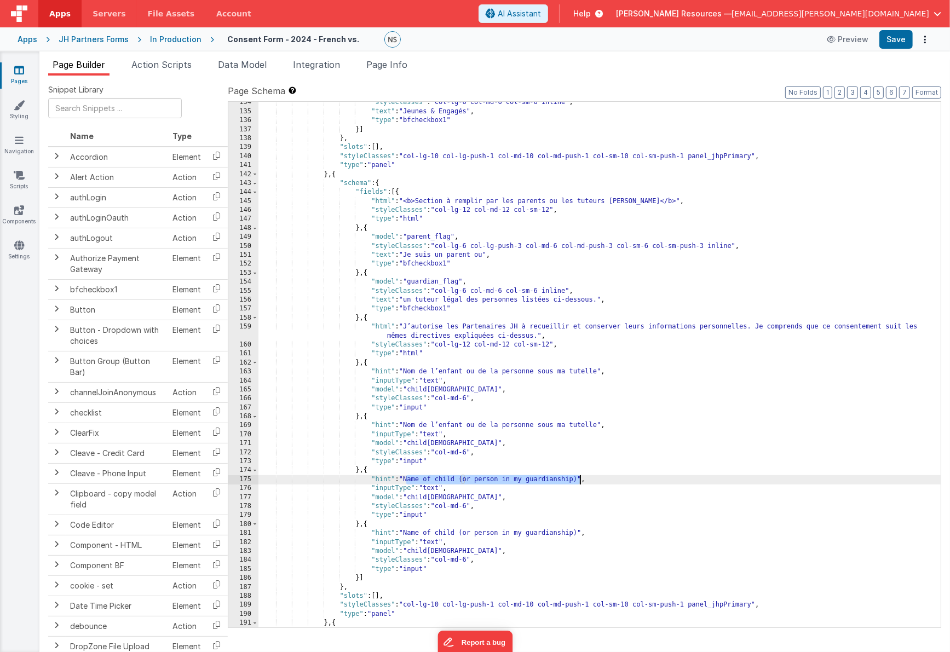
drag, startPoint x: 406, startPoint y: 479, endPoint x: 579, endPoint y: 480, distance: 172.5
click at [579, 480] on div ""styleClasses" : "col-lg-6 col-md-6 col-sm-6 inline" , "text" : "Jeunes & Engag…" at bounding box center [600, 370] width 683 height 544
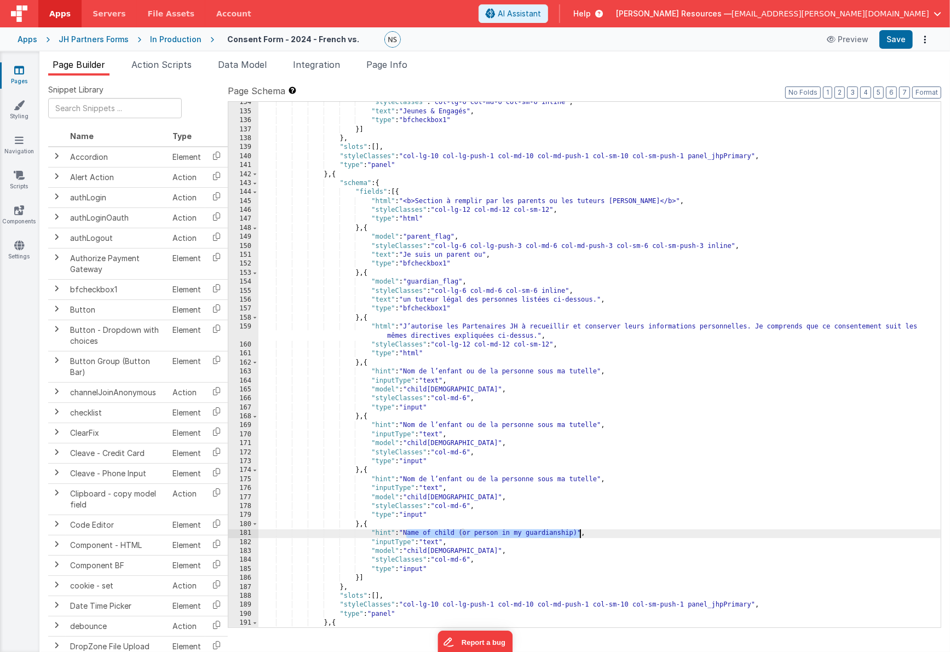
drag, startPoint x: 407, startPoint y: 533, endPoint x: 579, endPoint y: 535, distance: 172.0
click at [579, 535] on div ""styleClasses" : "col-lg-6 col-md-6 col-sm-6 inline" , "text" : "Jeunes & Engag…" at bounding box center [600, 370] width 683 height 544
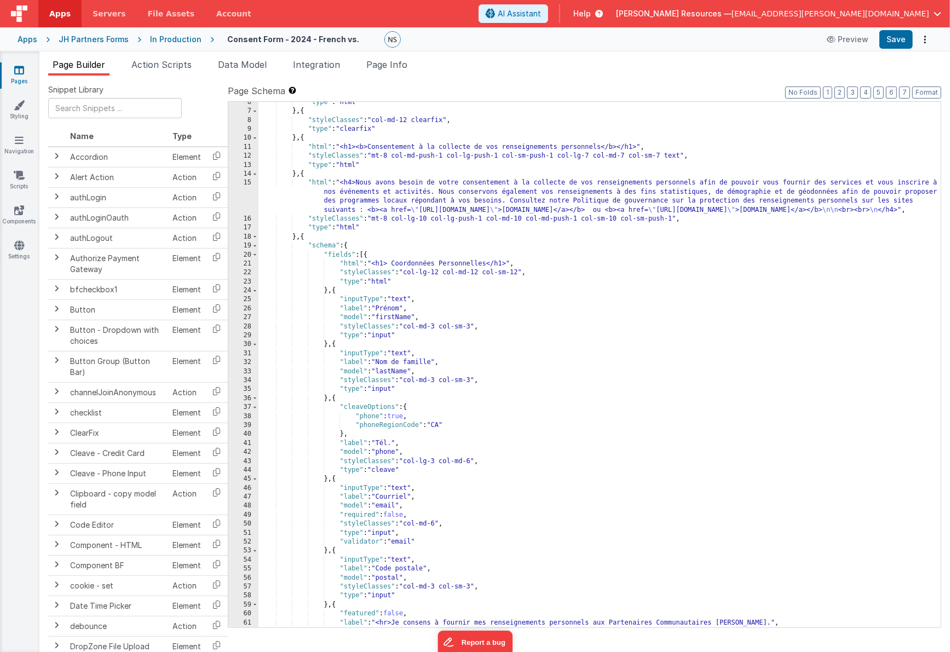
scroll to position [0, 0]
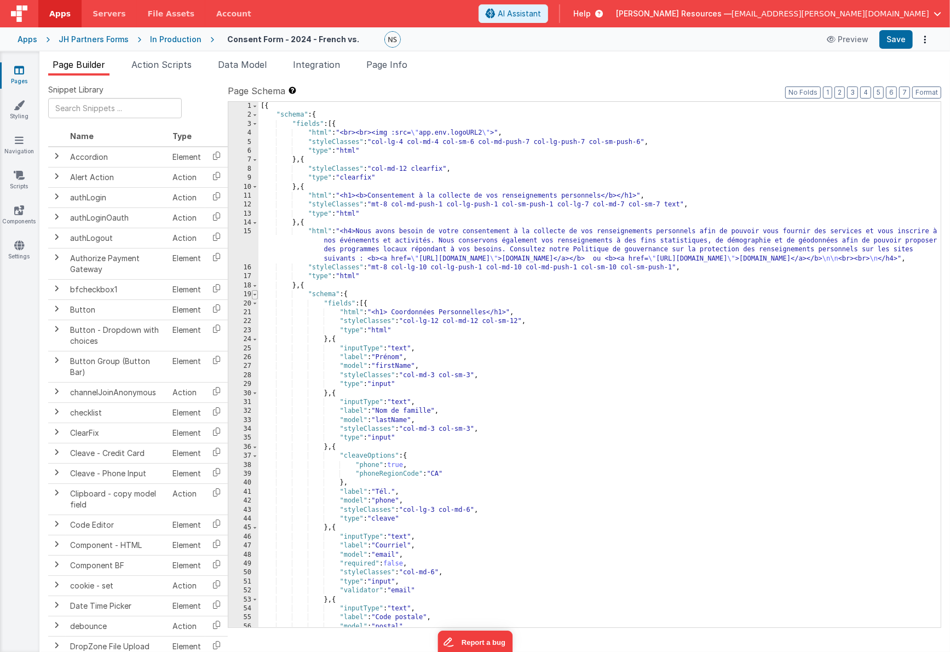
click at [255, 295] on span at bounding box center [255, 294] width 6 height 9
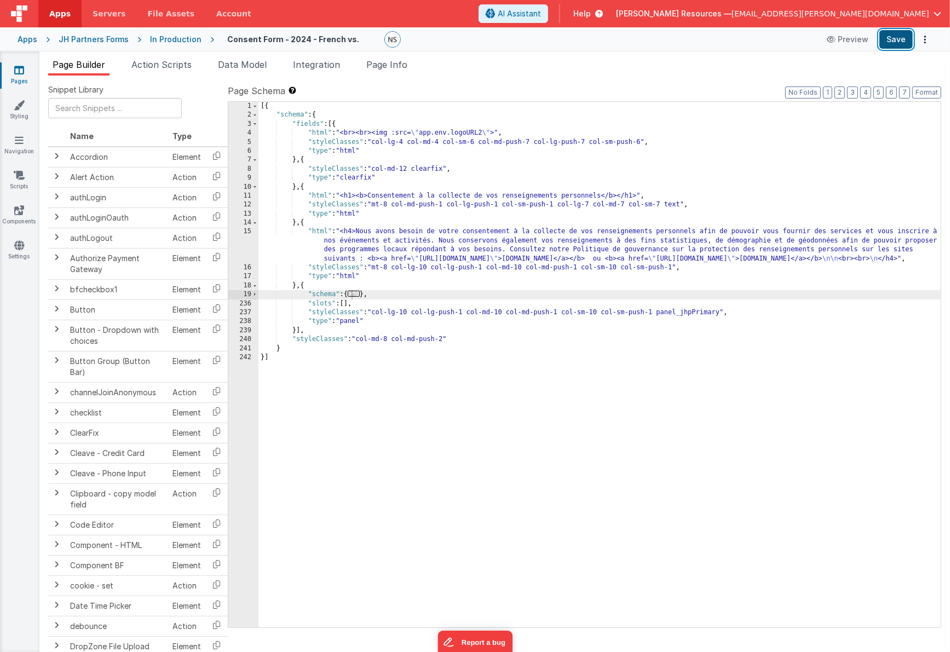
click at [902, 41] on button "Save" at bounding box center [896, 39] width 33 height 19
